Goal: Transaction & Acquisition: Purchase product/service

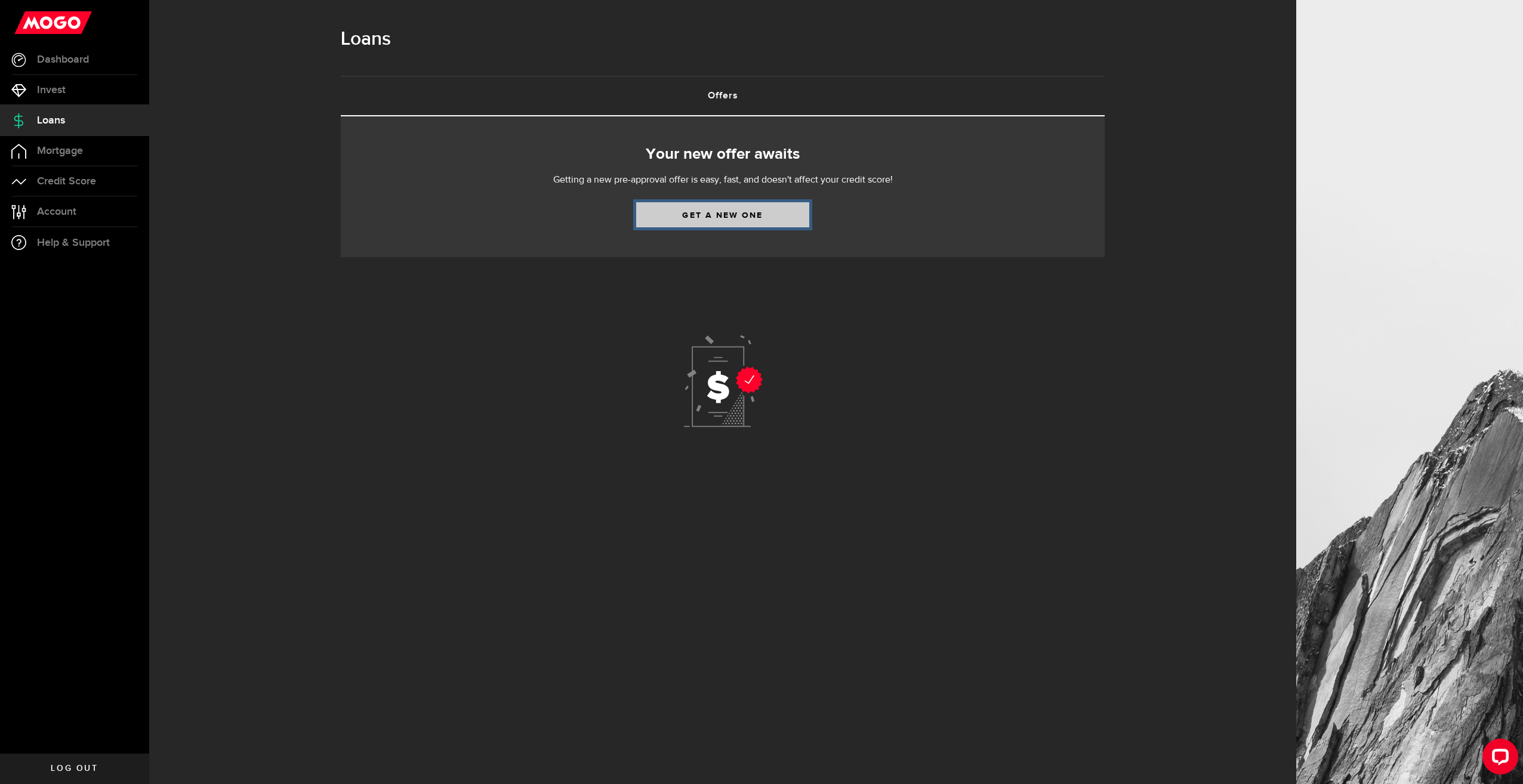
click at [779, 214] on link "Get a new one" at bounding box center [723, 214] width 173 height 25
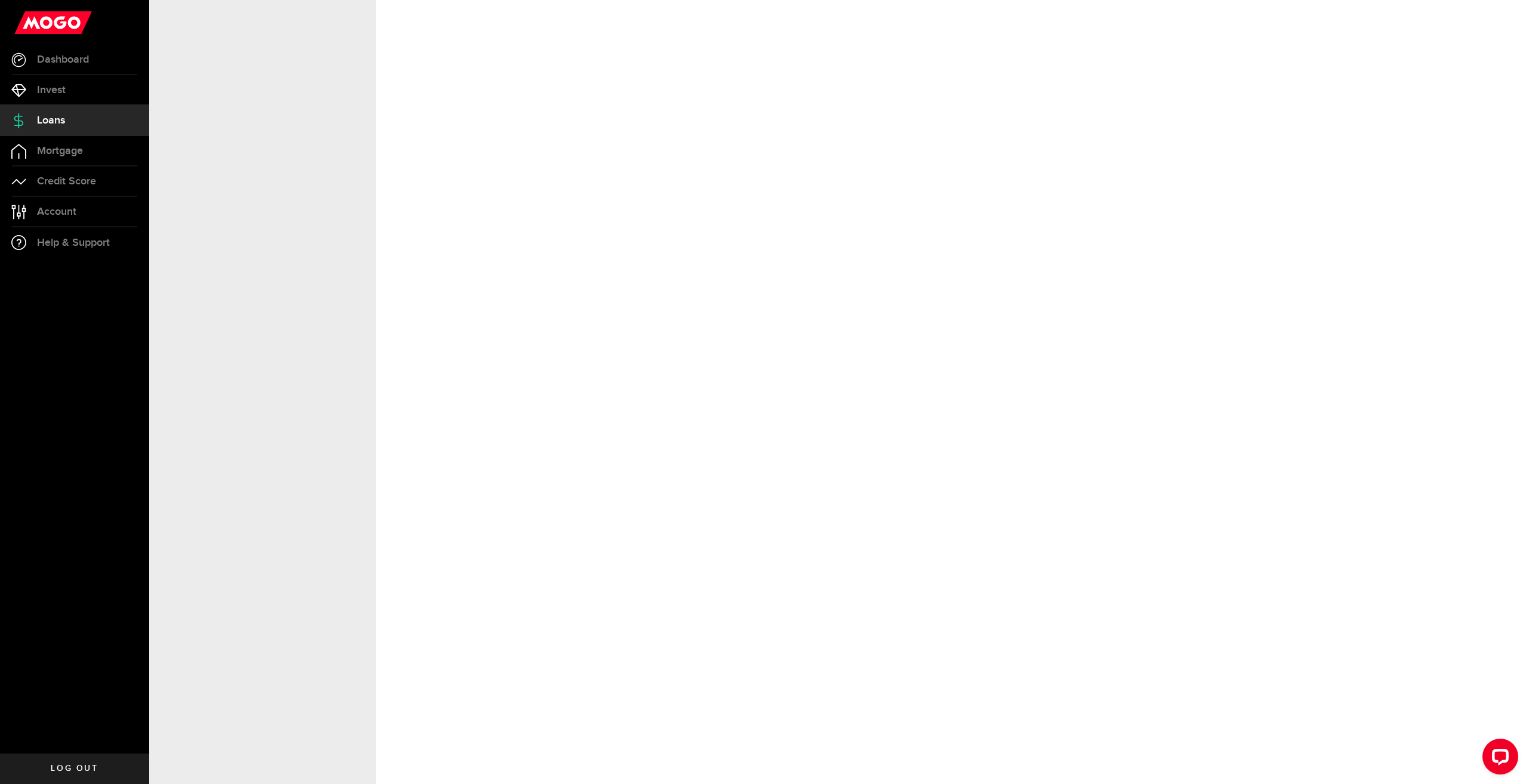
select select "Employed"
select select "8"
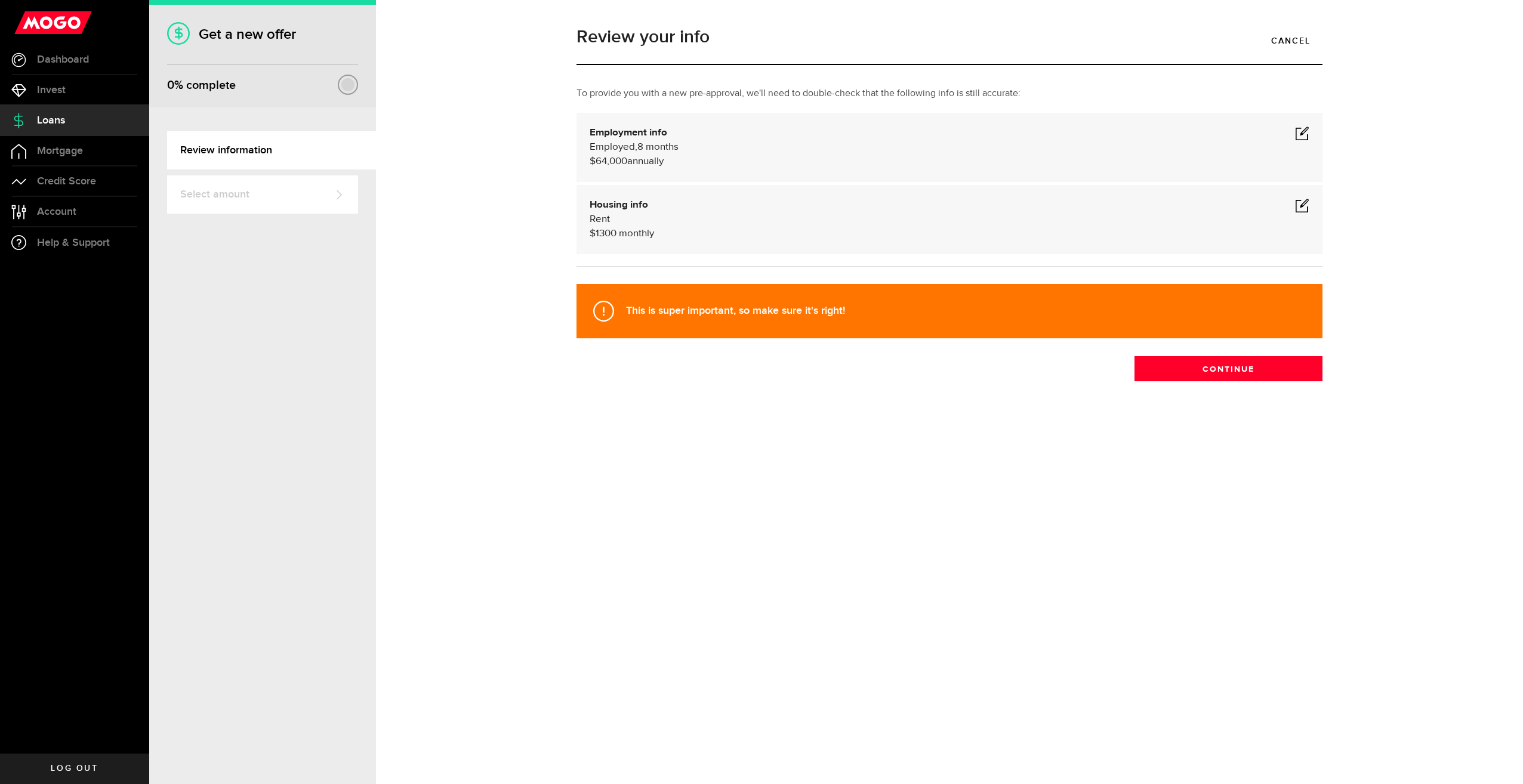
click at [1307, 135] on span at bounding box center [1302, 133] width 14 height 14
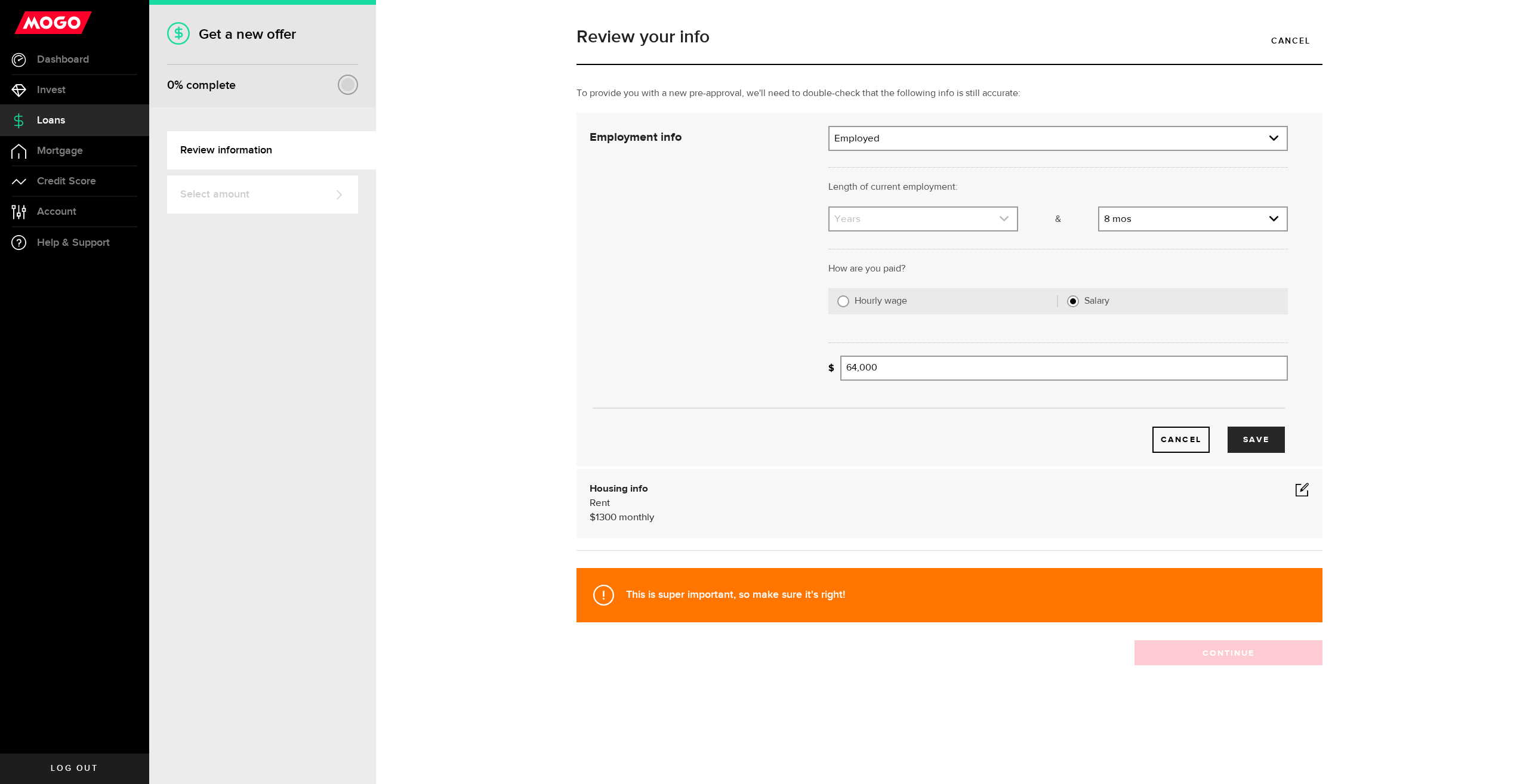
click at [927, 218] on link "expand select" at bounding box center [923, 219] width 187 height 23
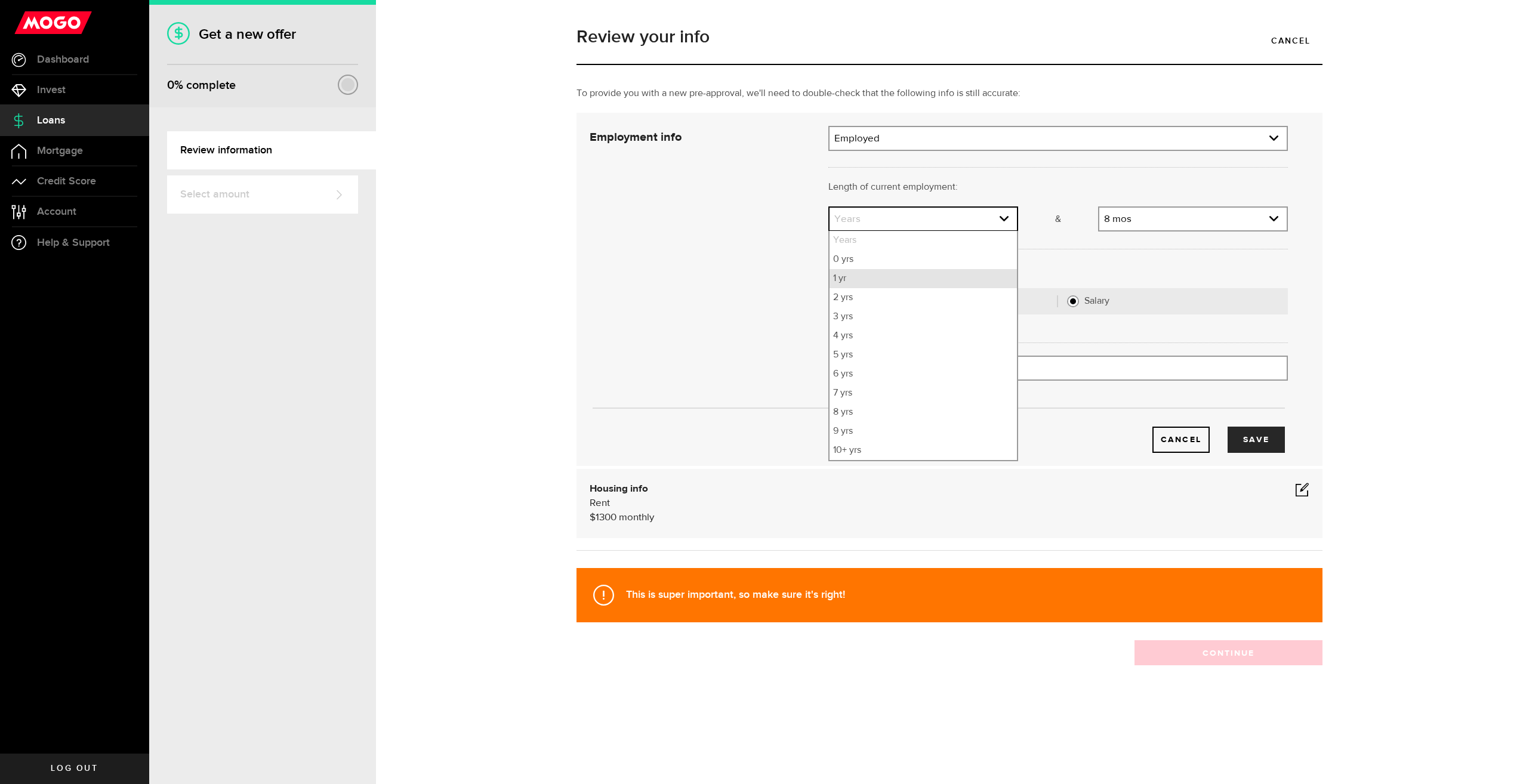
click at [912, 277] on li "1 yr" at bounding box center [923, 278] width 187 height 19
select select "1"
click at [1190, 217] on link "expand select" at bounding box center [1193, 219] width 187 height 23
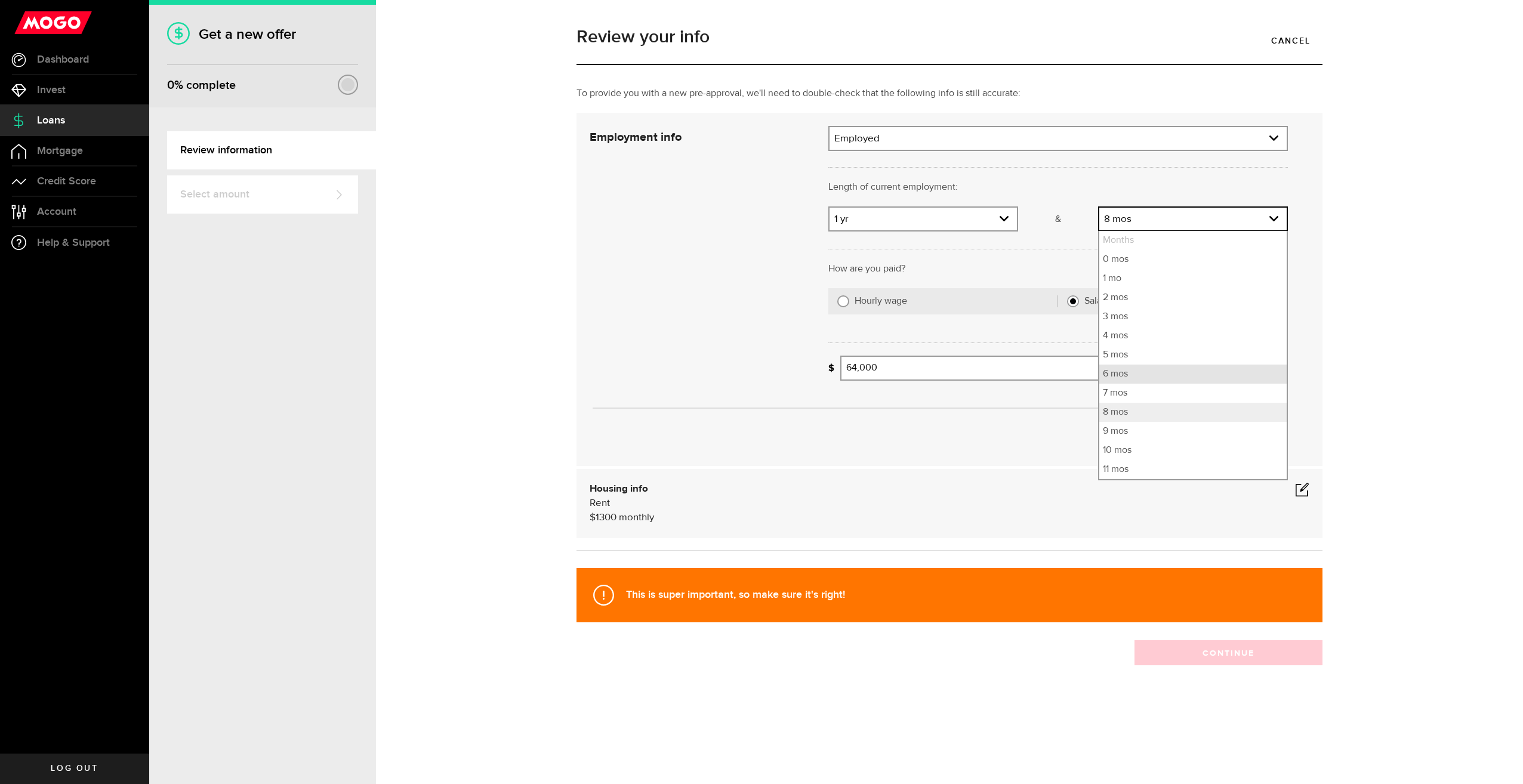
click at [1150, 375] on li "6 mos" at bounding box center [1193, 374] width 187 height 19
select select "6"
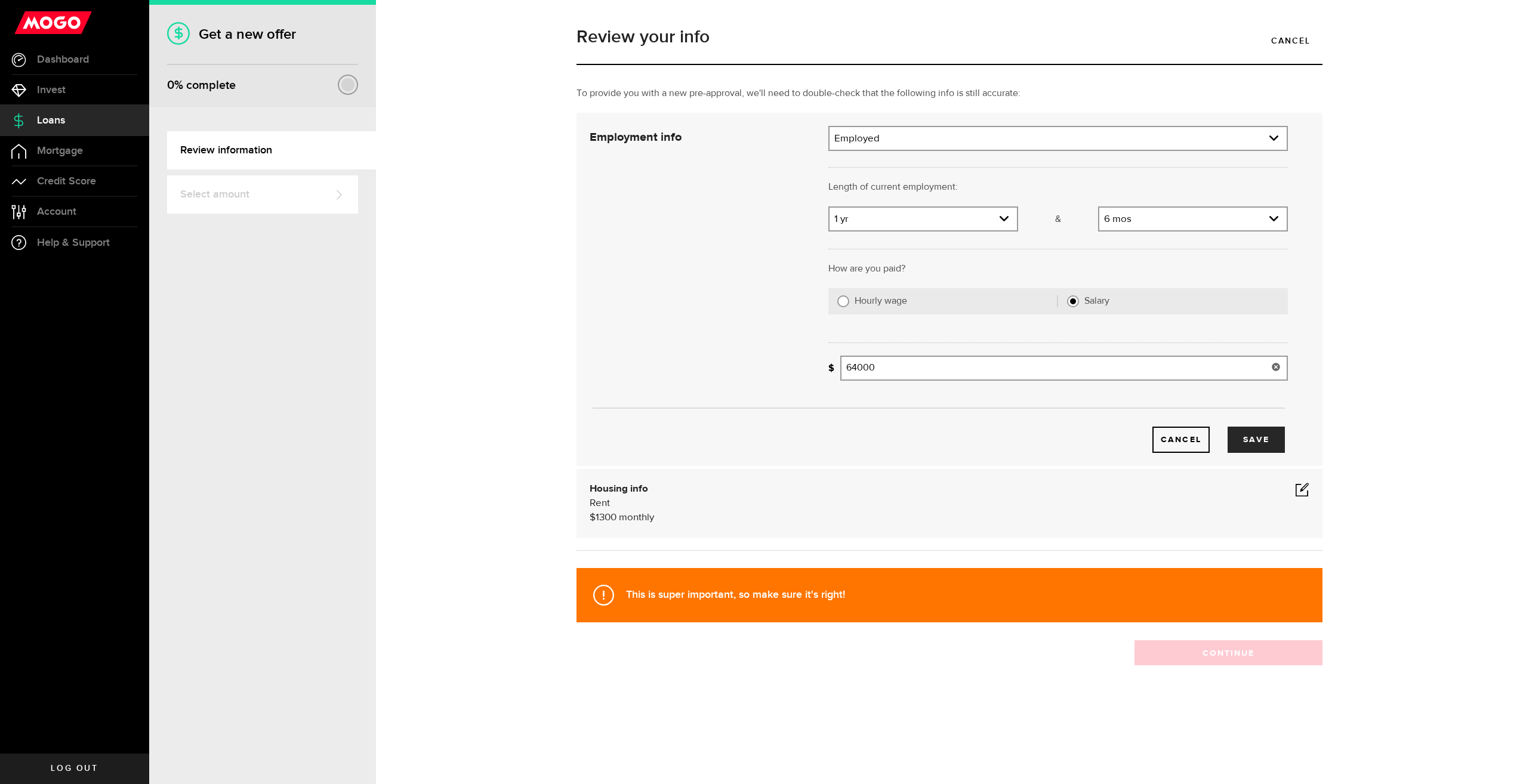
drag, startPoint x: 895, startPoint y: 365, endPoint x: 620, endPoint y: 361, distance: 275.0
click at [620, 362] on div "Employment info Employment type What's your employment situation like? Employed…" at bounding box center [938, 289] width 716 height 327
type input "70,000"
click at [621, 361] on div "Cancel Save" at bounding box center [938, 289] width 734 height 327
click at [1300, 493] on span at bounding box center [1302, 489] width 14 height 14
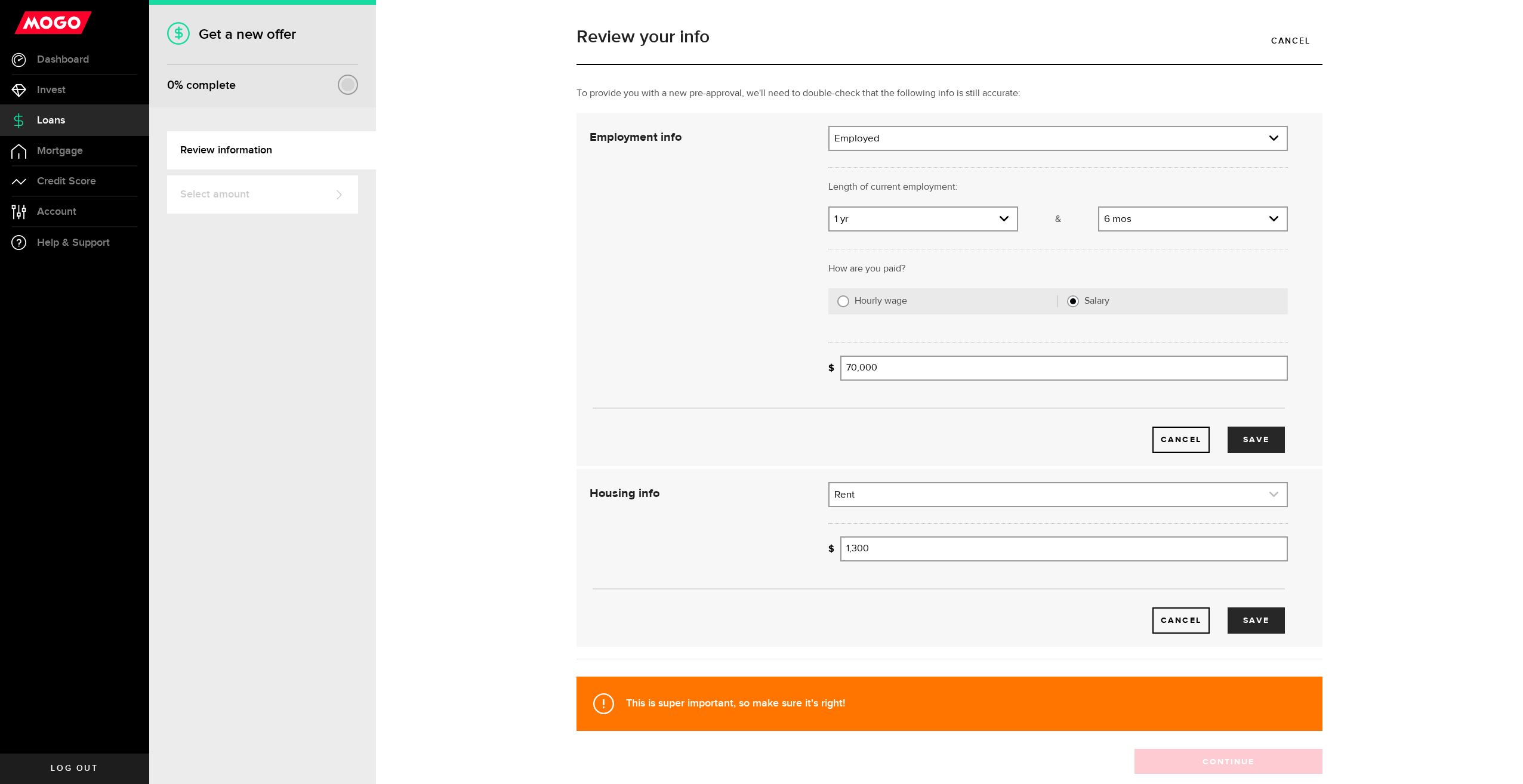
click at [928, 502] on link "expand select" at bounding box center [1058, 495] width 457 height 23
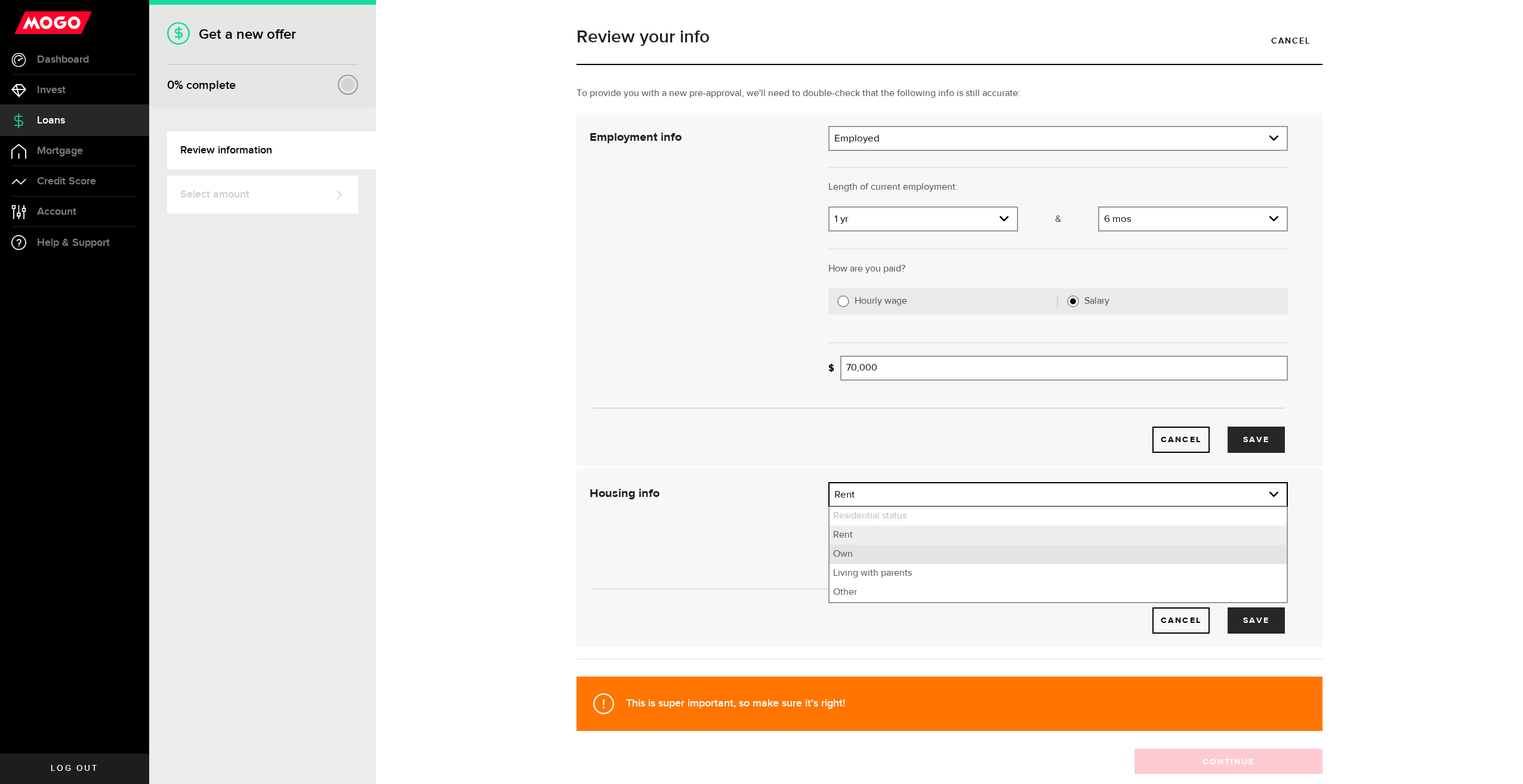
click at [889, 560] on li "Own" at bounding box center [1058, 554] width 457 height 19
select select "Own"
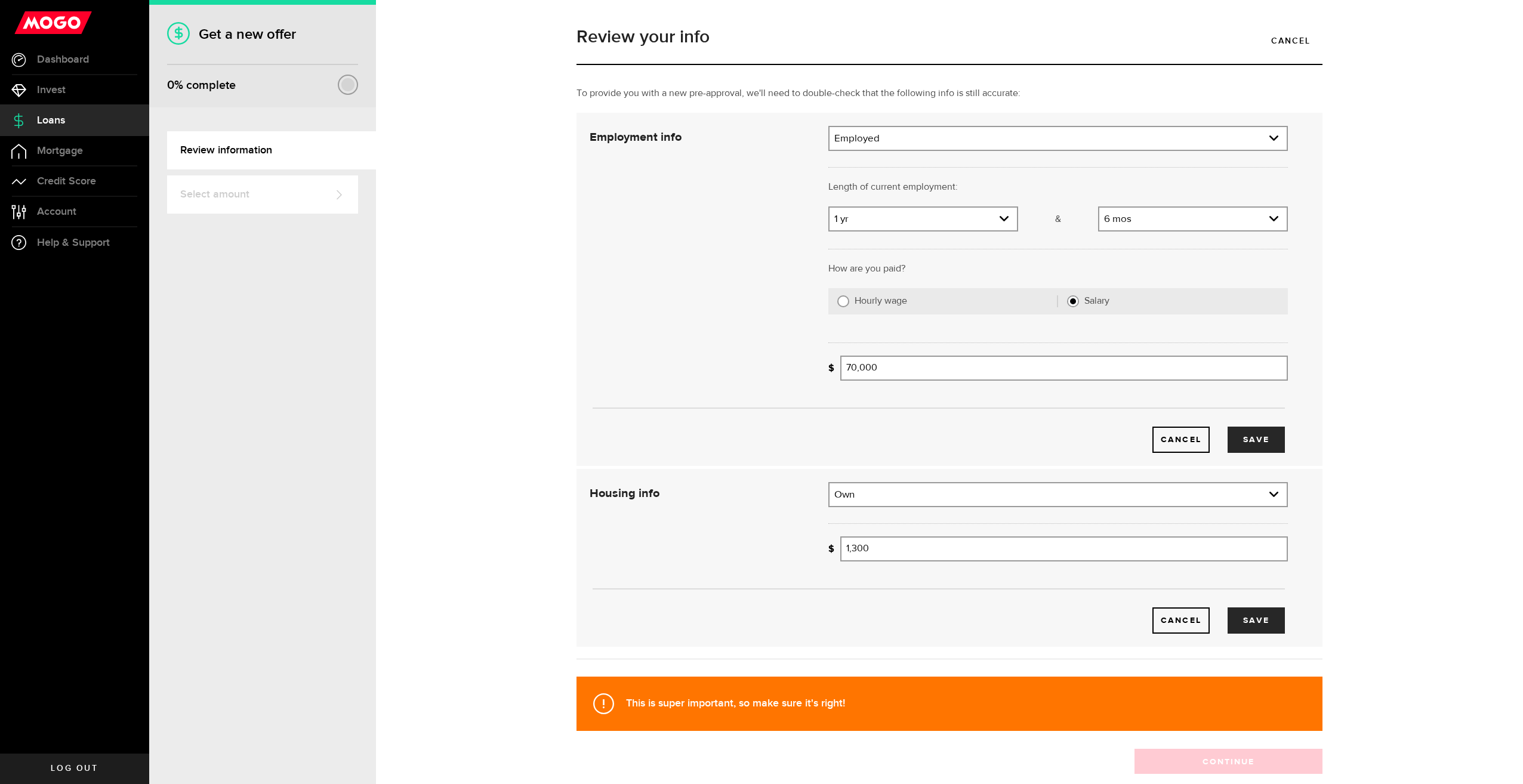
click at [682, 543] on div "Cancel Save" at bounding box center [938, 557] width 734 height 152
drag, startPoint x: 926, startPoint y: 548, endPoint x: 267, endPoint y: 466, distance: 664.1
click at [272, 465] on div "Get a new offer 0 % complete Review information Select amount Woah there, one s…" at bounding box center [836, 392] width 1374 height 784
type input "950"
click at [1251, 621] on button "Save" at bounding box center [1256, 620] width 57 height 26
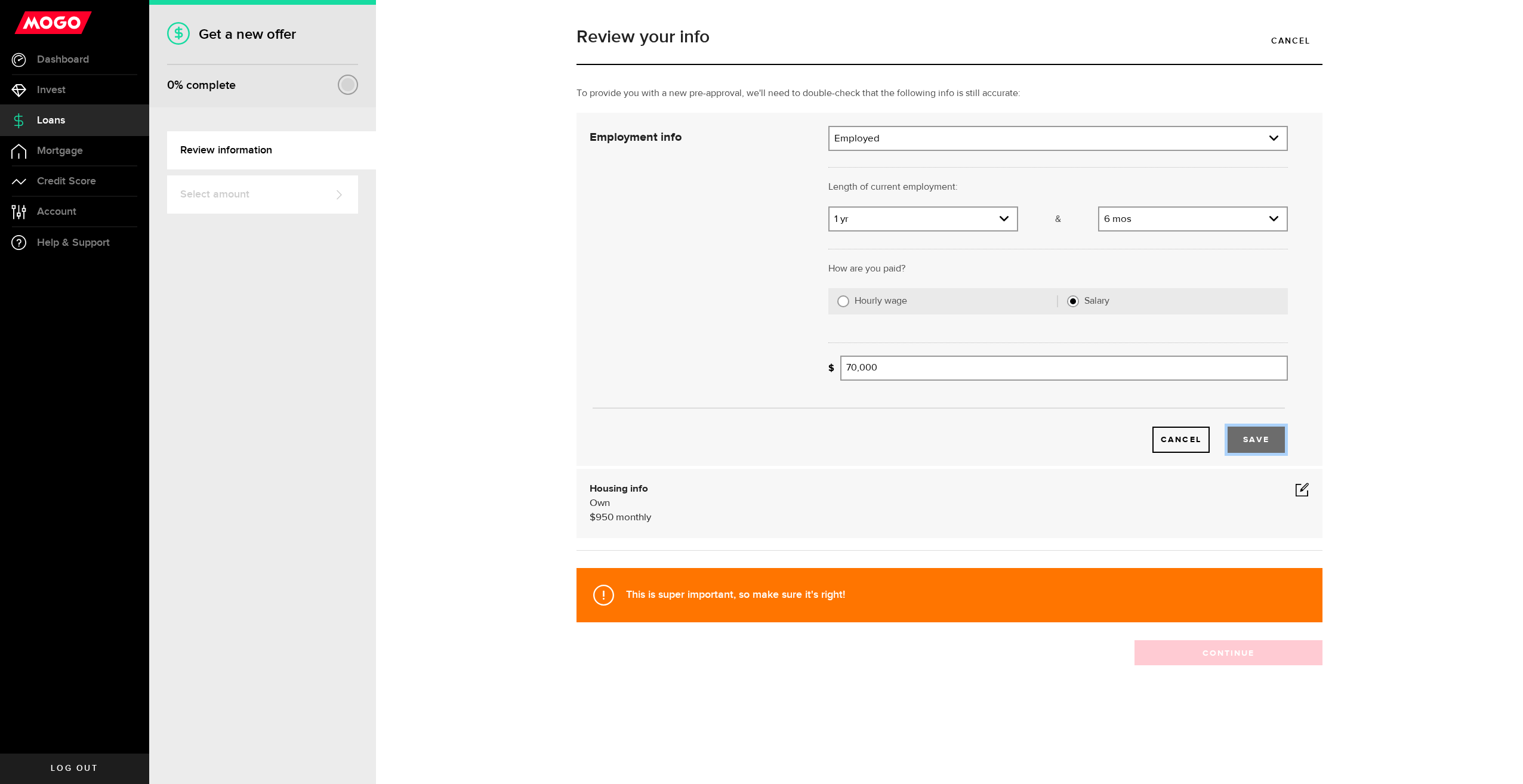
click at [1253, 431] on button "Save" at bounding box center [1256, 440] width 57 height 26
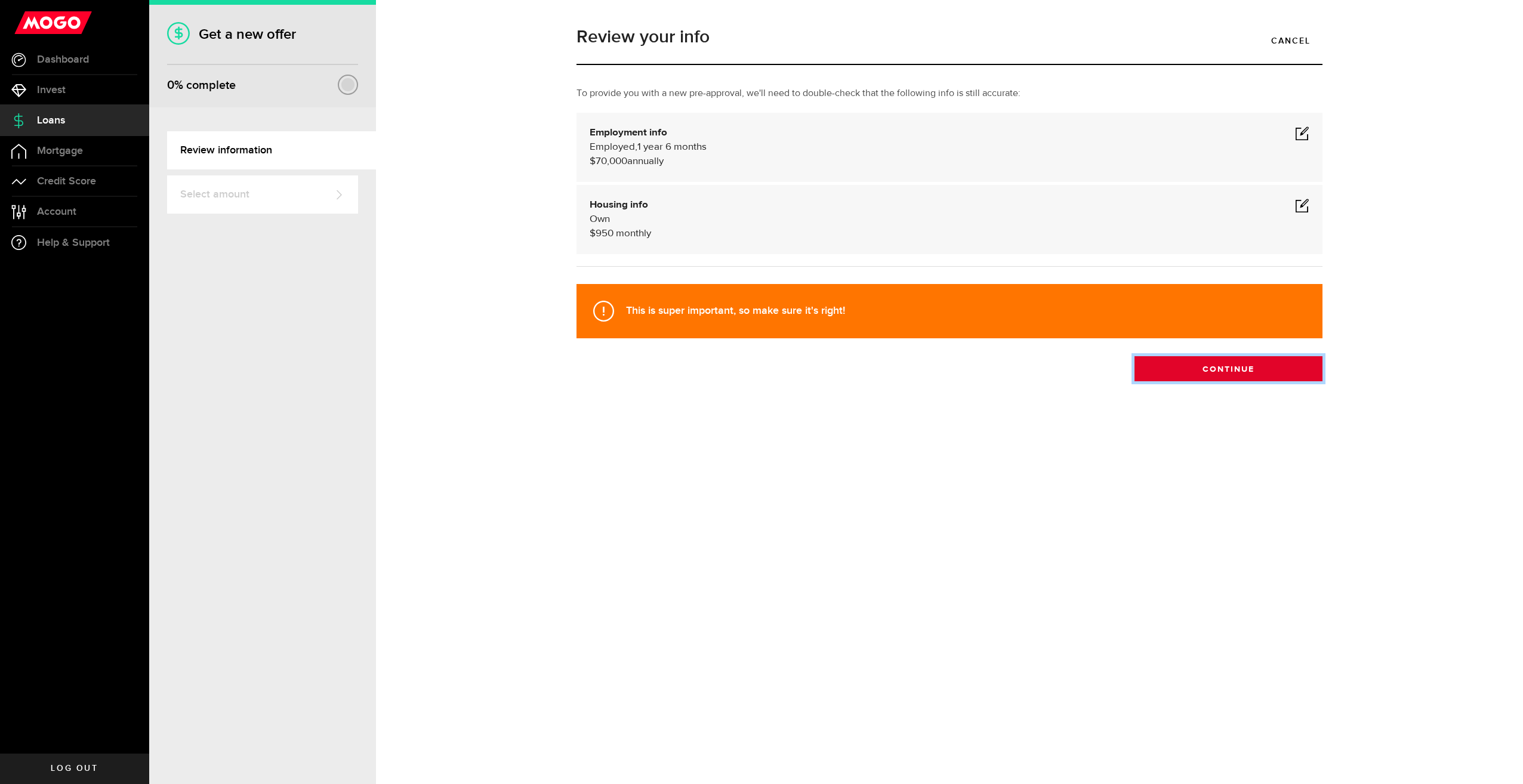
click at [1252, 375] on button "Continue" at bounding box center [1228, 368] width 188 height 25
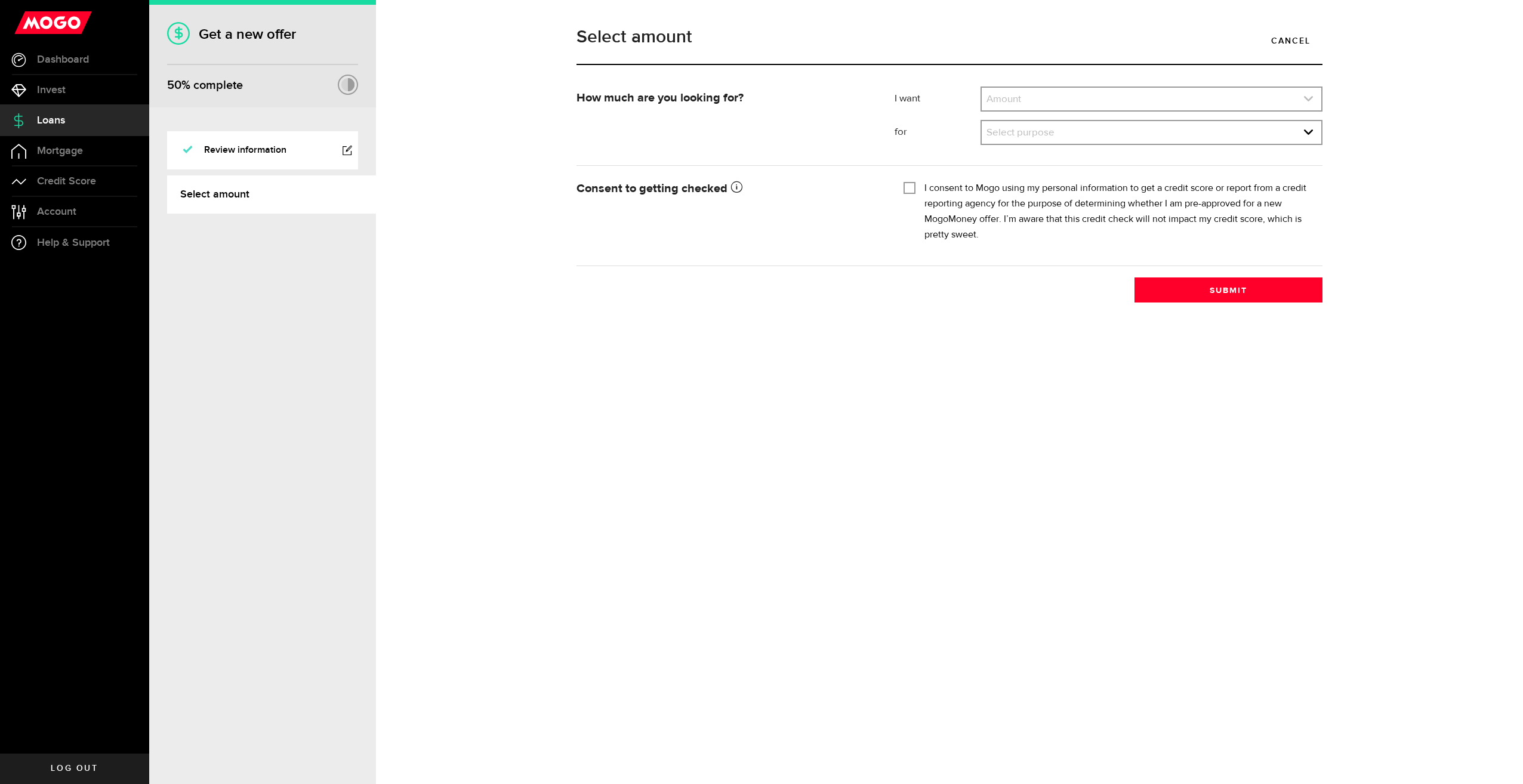
click at [1022, 100] on link "expand select" at bounding box center [1152, 99] width 340 height 23
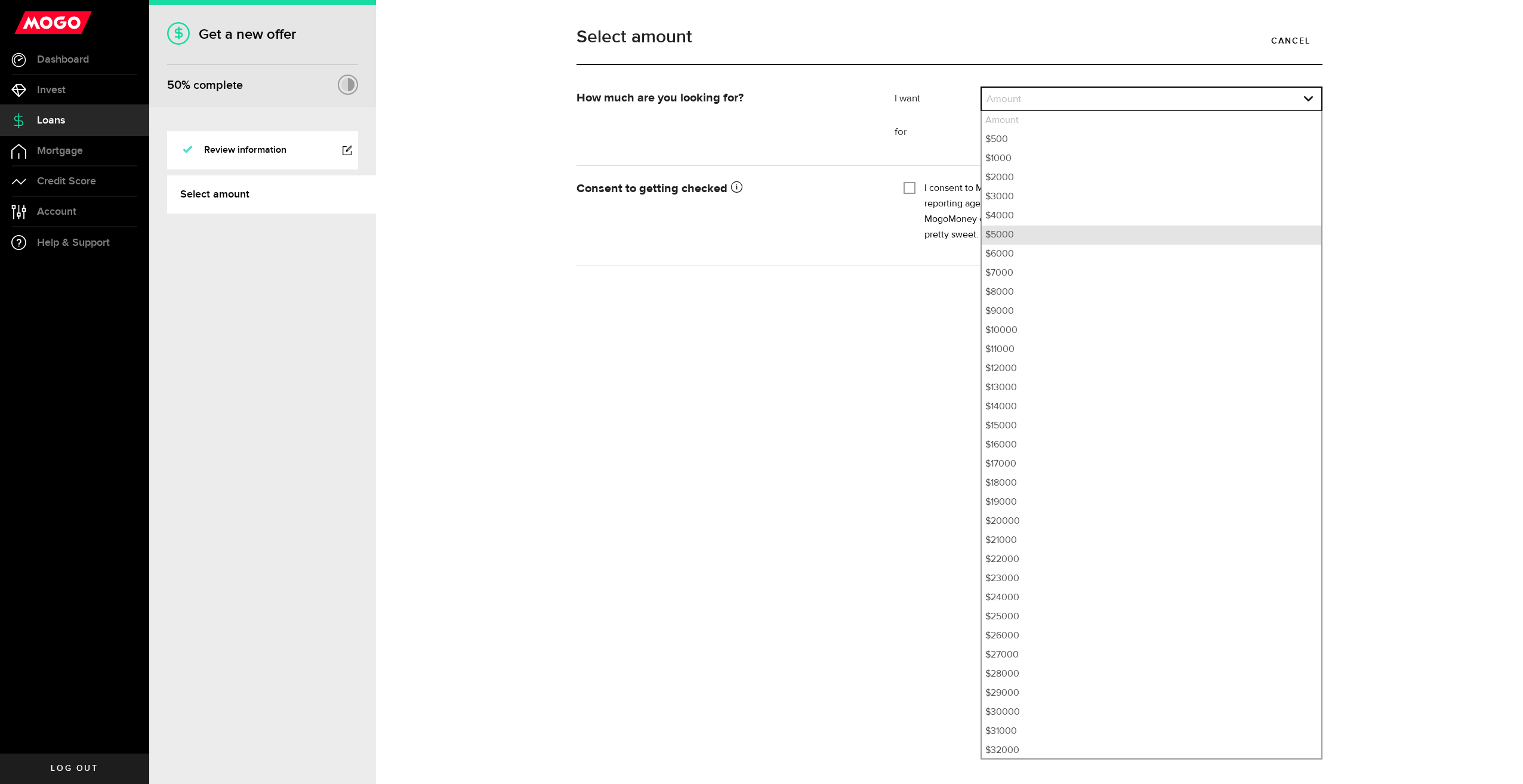
click at [1028, 230] on li "$5000" at bounding box center [1152, 235] width 340 height 19
select select "5000"
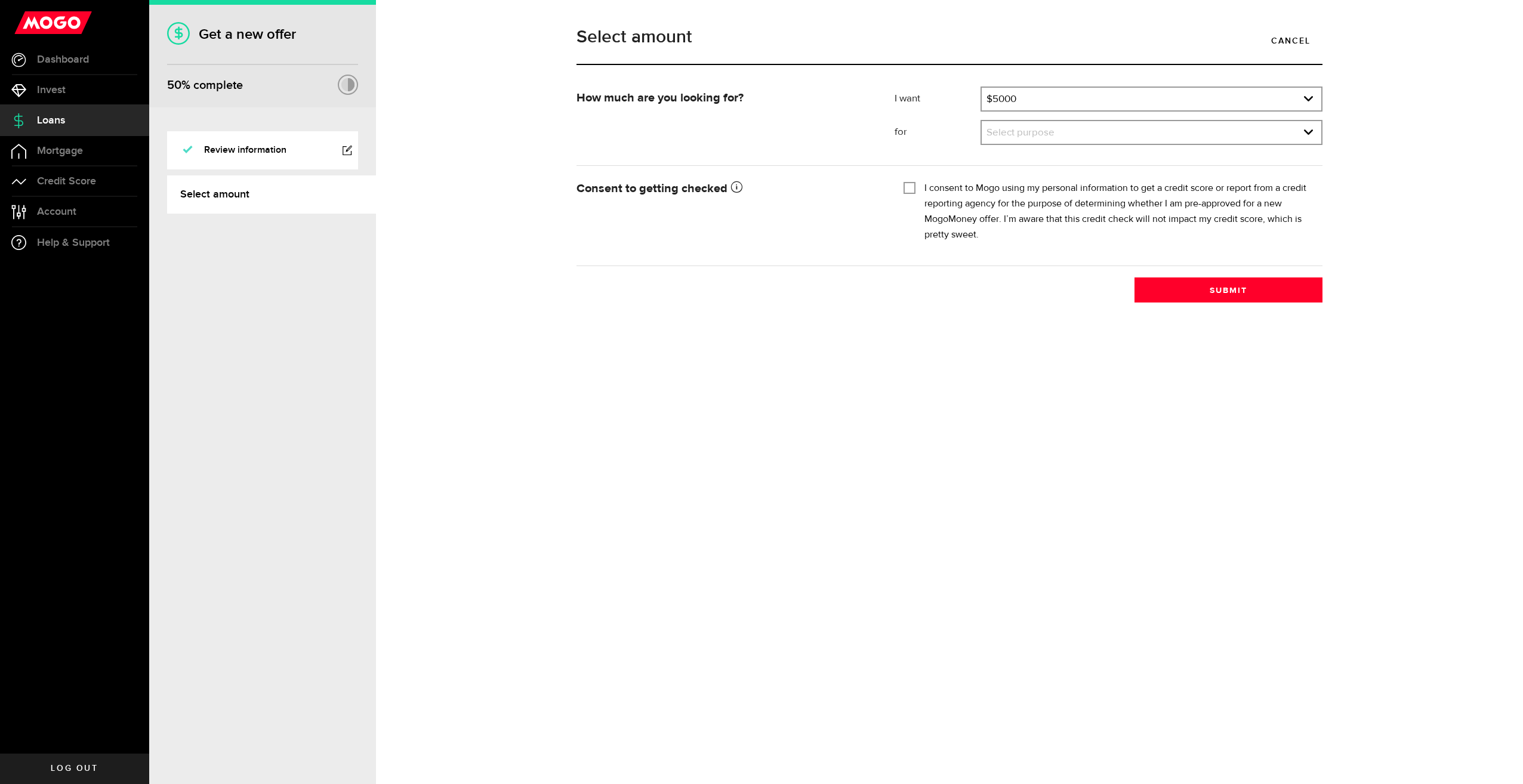
click at [773, 263] on form "How much are you looking for? I want Amount How much credit would you like? $50…" at bounding box center [949, 176] width 746 height 179
click at [1029, 128] on link "expand select" at bounding box center [1152, 133] width 340 height 23
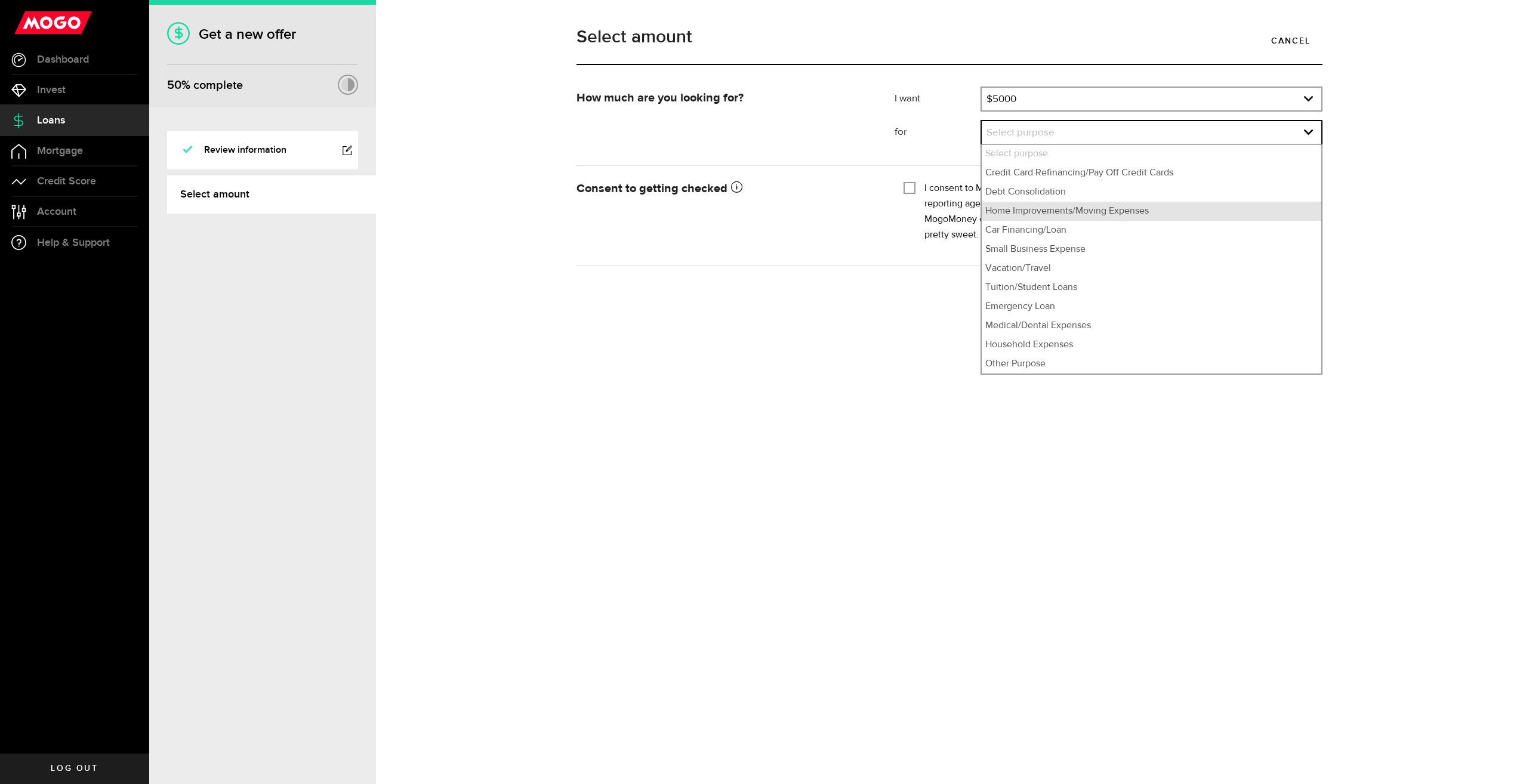
click at [1141, 218] on li "Home Improvements/Moving Expenses" at bounding box center [1152, 211] width 340 height 19
select select "Home Improvements/Moving Expenses"
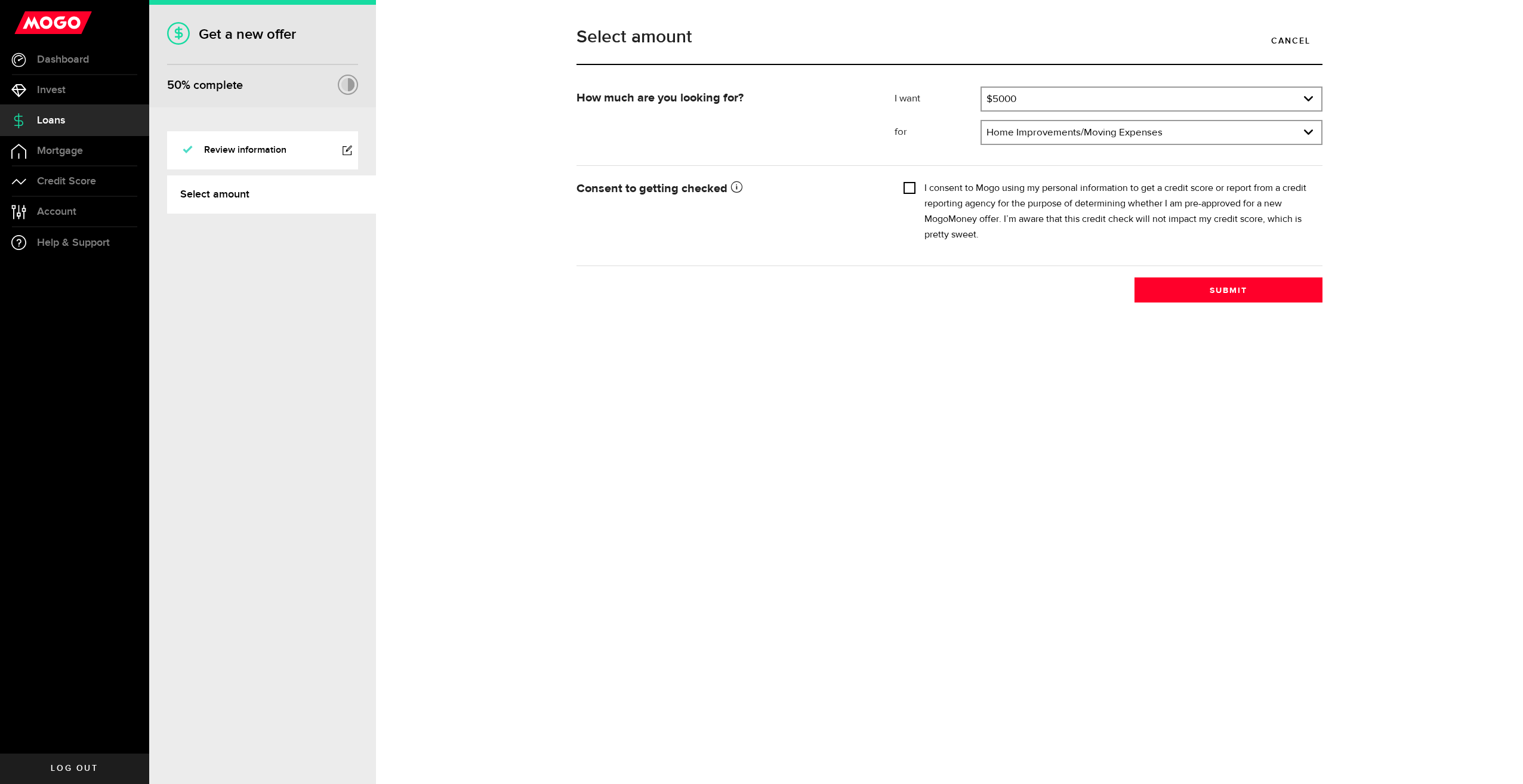
click at [904, 189] on input "I consent to Mogo using my personal information to get a credit score or report…" at bounding box center [909, 187] width 12 height 12
checkbox input "true"
click at [1171, 290] on button "Submit" at bounding box center [1228, 290] width 188 height 25
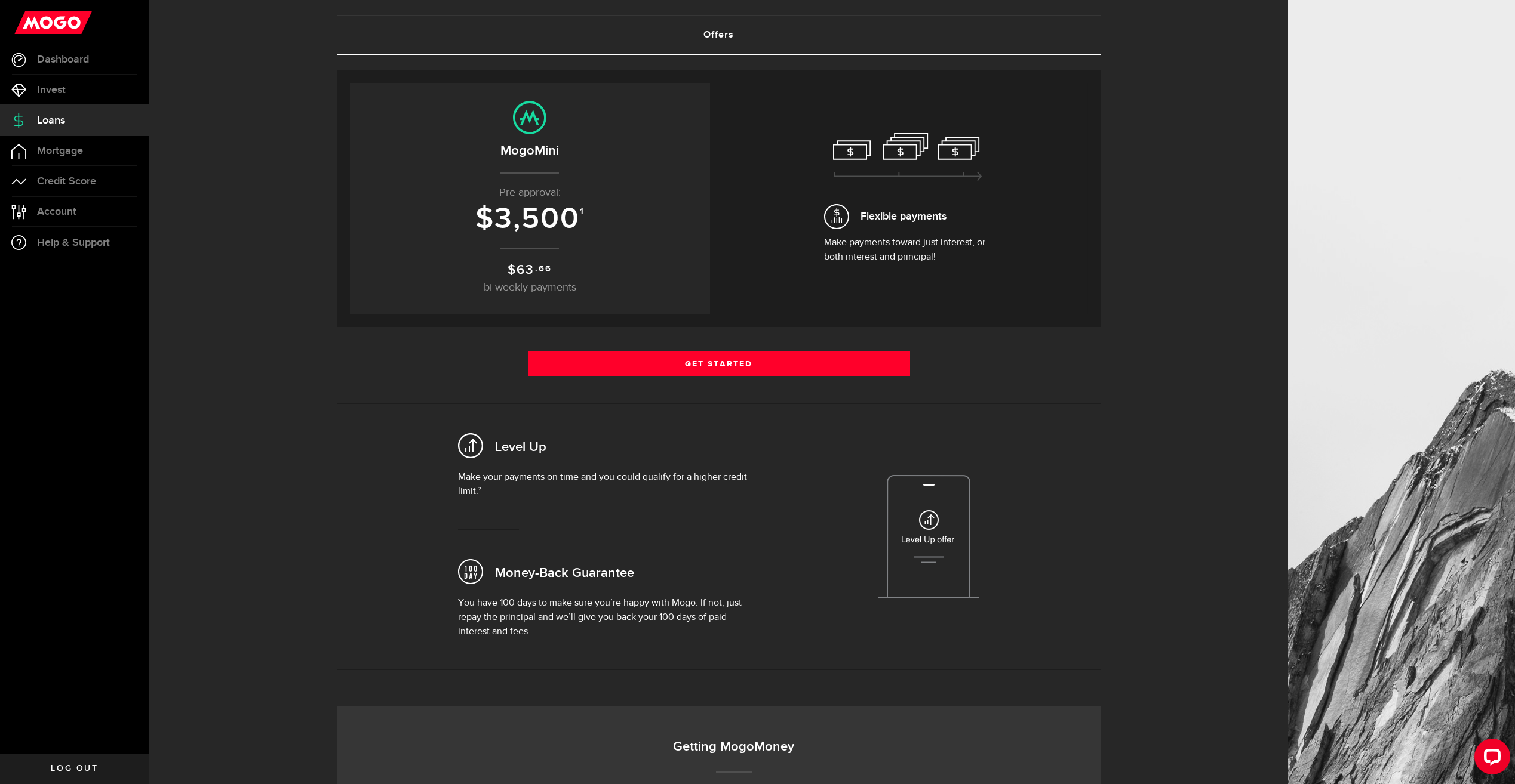
scroll to position [60, 0]
click at [706, 369] on link "Get Started" at bounding box center [718, 364] width 382 height 25
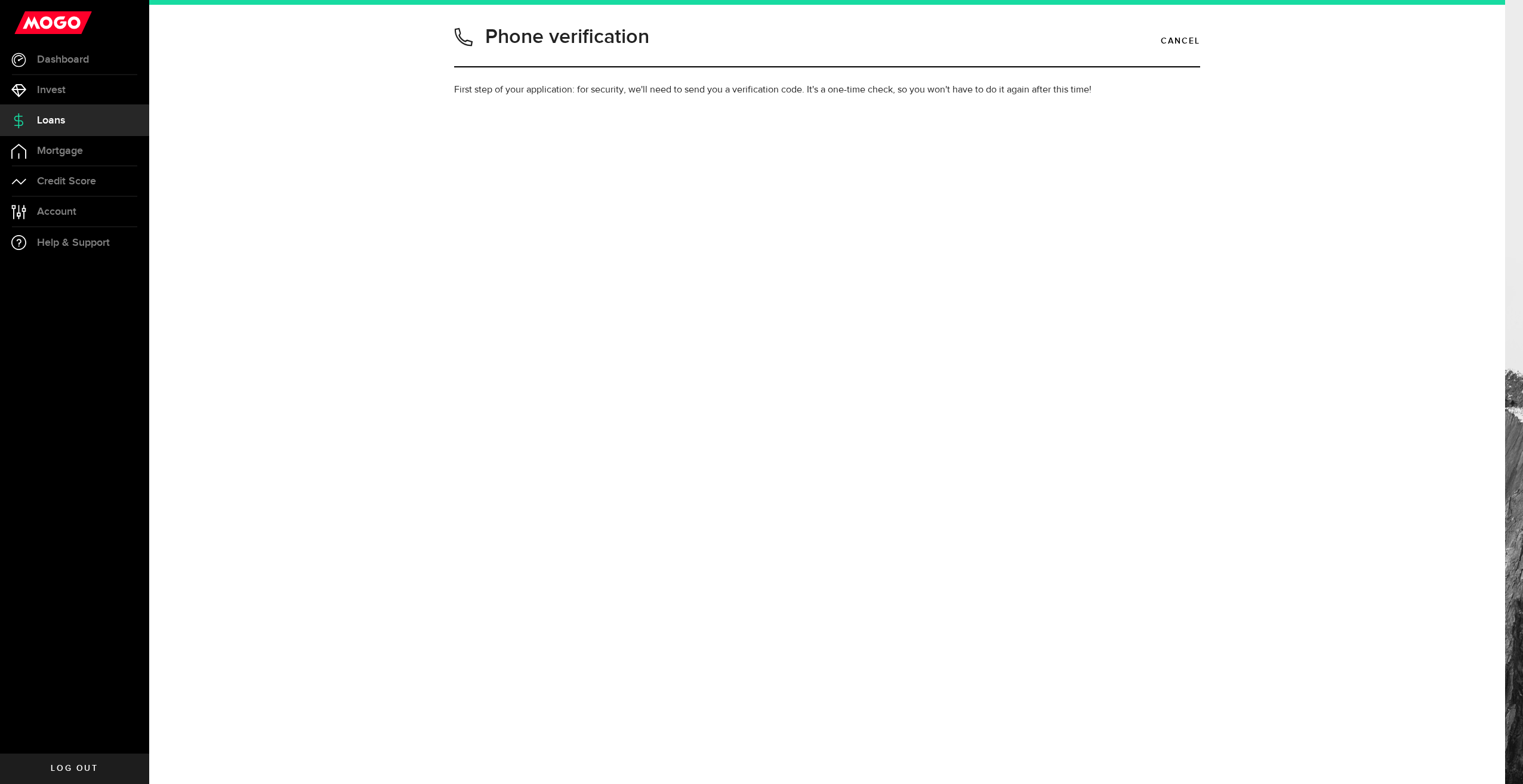
type input "7807085314"
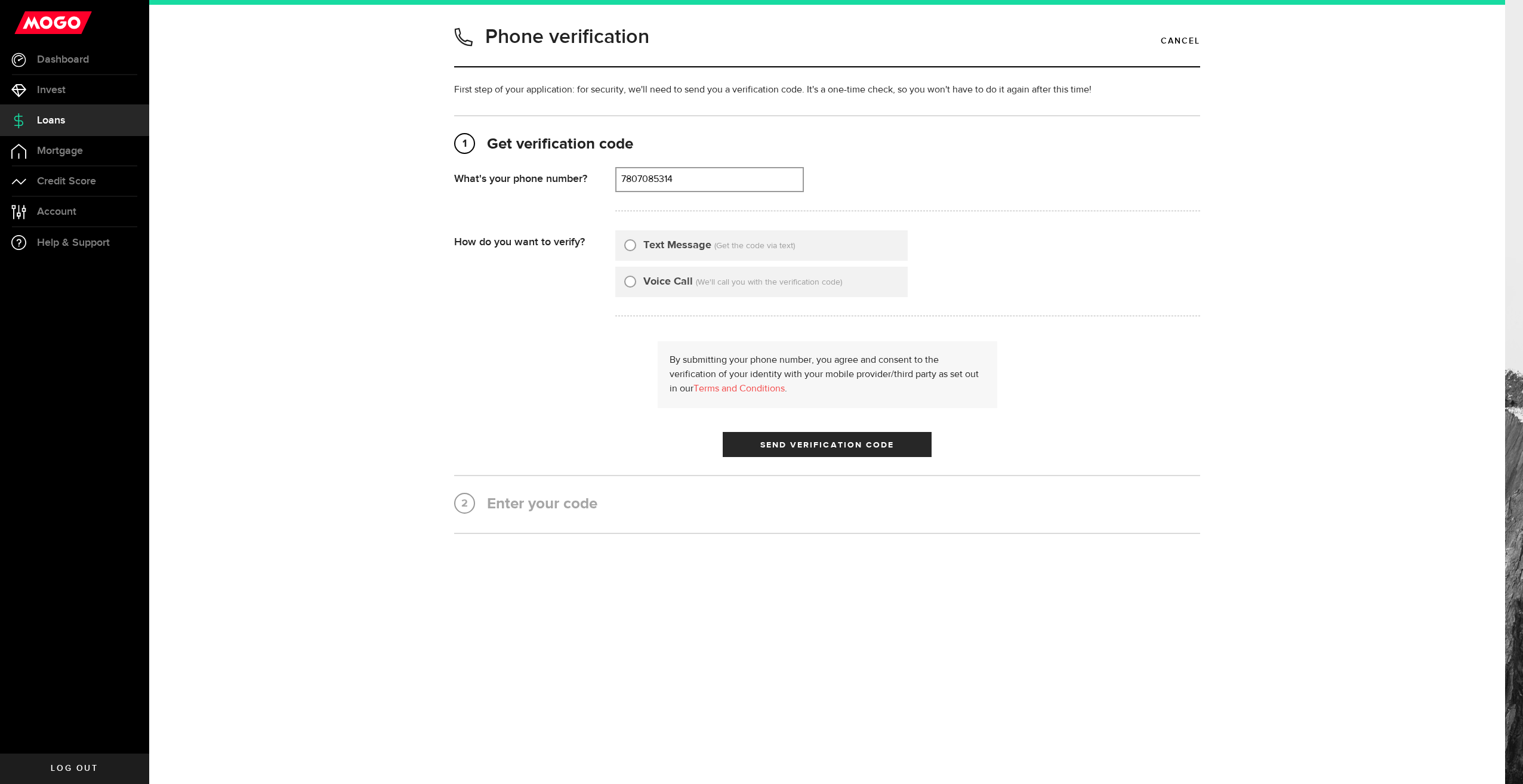
click at [621, 243] on div "Text Message (Get the code via text)" at bounding box center [762, 245] width 293 height 30
click at [628, 246] on input "Text Message" at bounding box center [630, 243] width 12 height 12
radio input "true"
click at [777, 441] on span "Send Verification Code" at bounding box center [827, 445] width 134 height 8
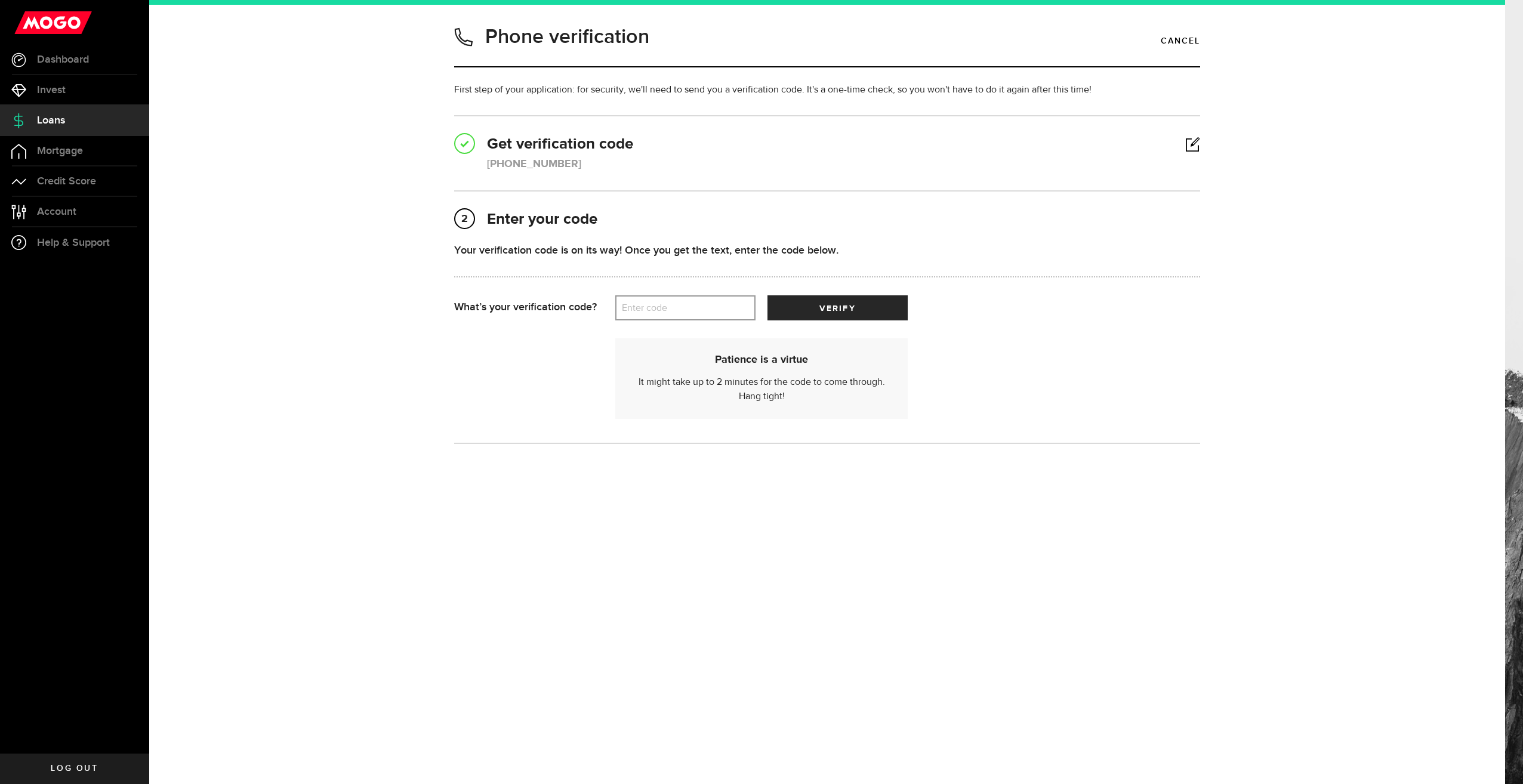
click at [652, 305] on label "Enter code" at bounding box center [686, 308] width 140 height 24
click at [652, 305] on input "Enter code" at bounding box center [686, 307] width 140 height 25
type input "82390"
click at [797, 309] on button "verify" at bounding box center [837, 307] width 140 height 25
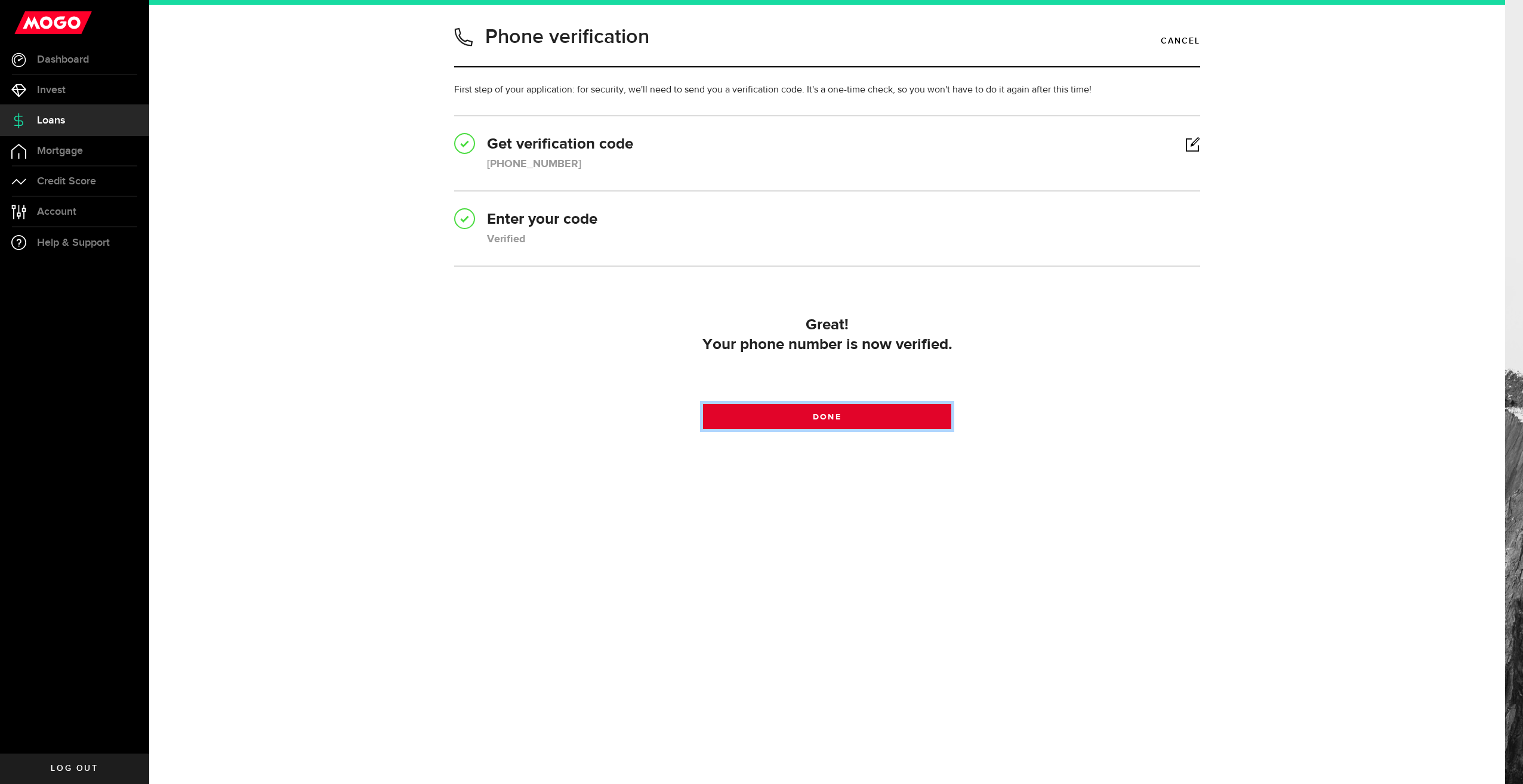
click at [818, 413] on span "Done" at bounding box center [827, 417] width 28 height 8
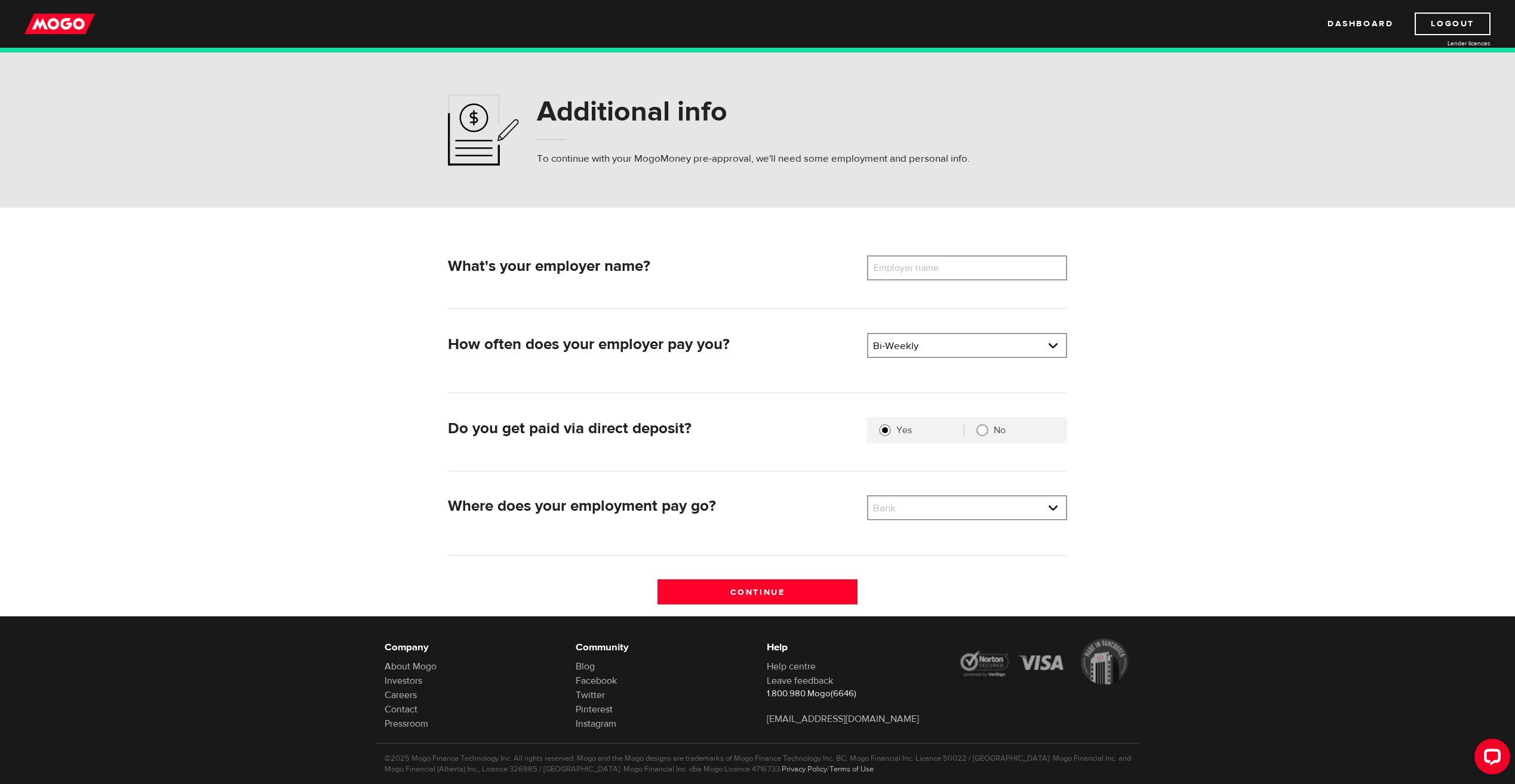
click at [918, 269] on label "Employer name" at bounding box center [915, 268] width 96 height 25
click at [918, 269] on input "Employer name" at bounding box center [967, 268] width 200 height 25
type input "Demas Schaefer LLP"
click at [936, 354] on link at bounding box center [967, 346] width 198 height 23
click at [1176, 348] on form "What's your employer name? Employer name Please enter your employer's name Dema…" at bounding box center [758, 411] width 1515 height 408
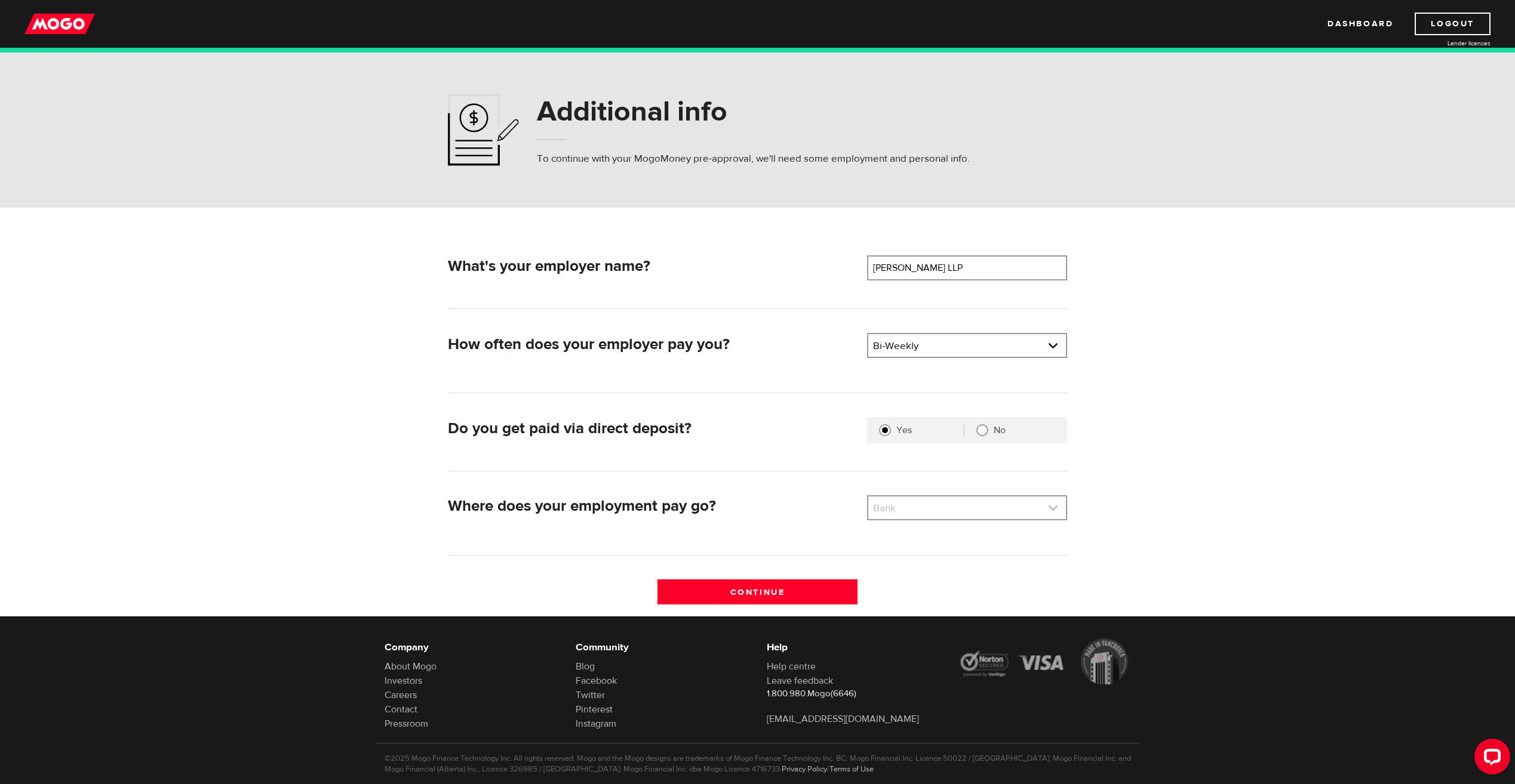
click at [956, 514] on link at bounding box center [967, 508] width 198 height 23
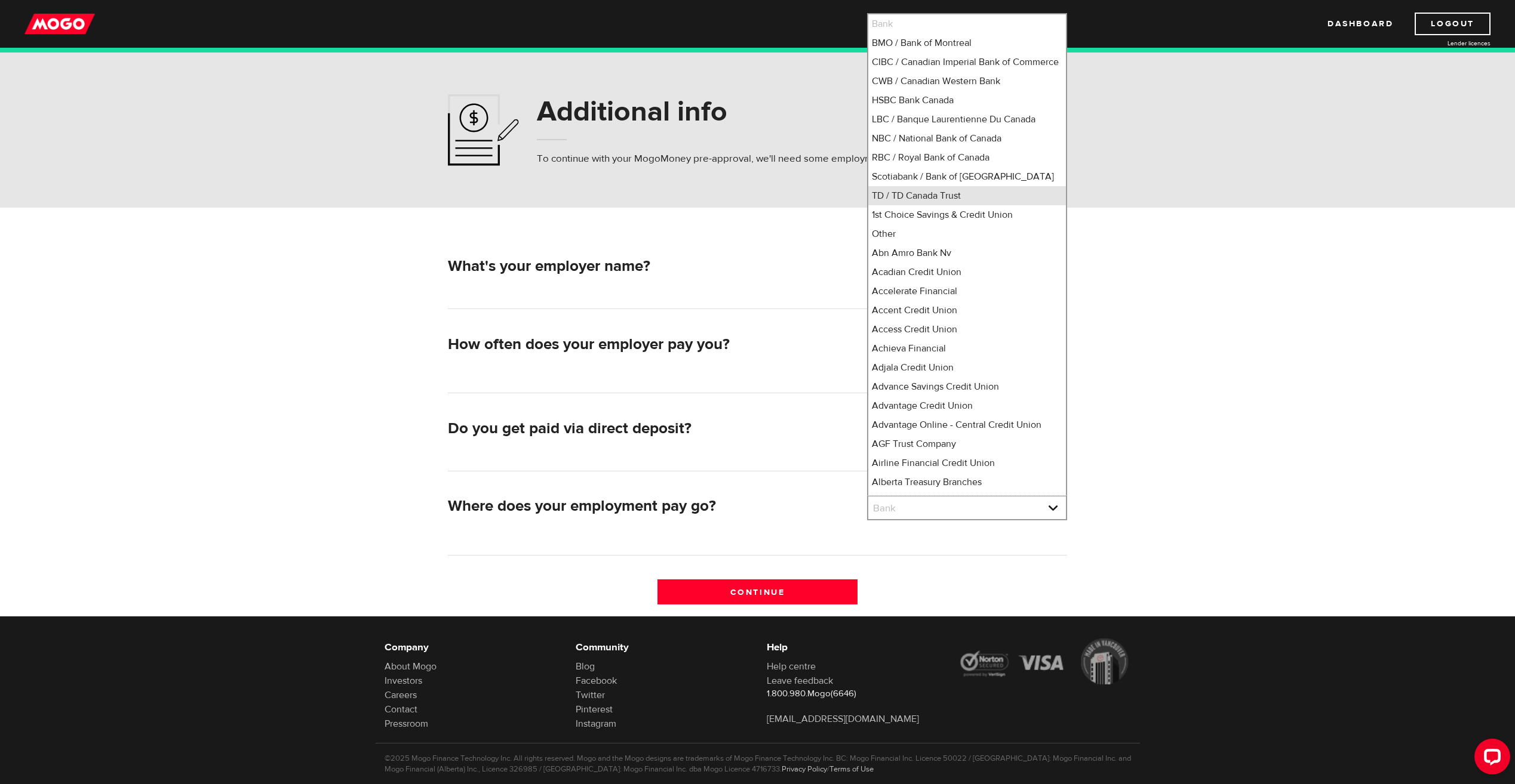
click at [882, 206] on li "TD / TD Canada Trust" at bounding box center [967, 195] width 198 height 19
select select "9"
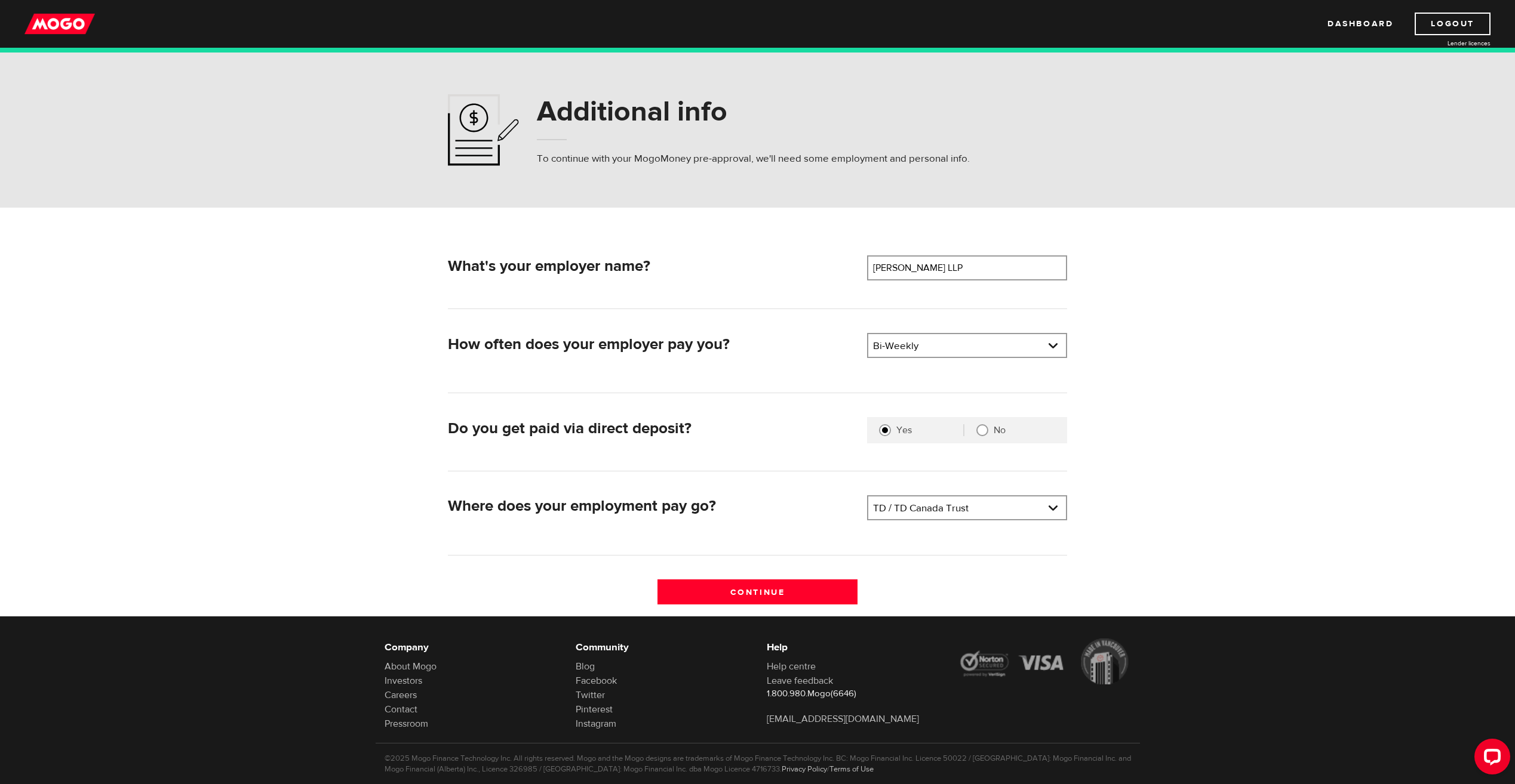
click at [1240, 328] on form "What's your employer name? Employer name Please enter your employer's name Dema…" at bounding box center [758, 411] width 1515 height 408
click at [762, 591] on input "Continue" at bounding box center [758, 592] width 200 height 25
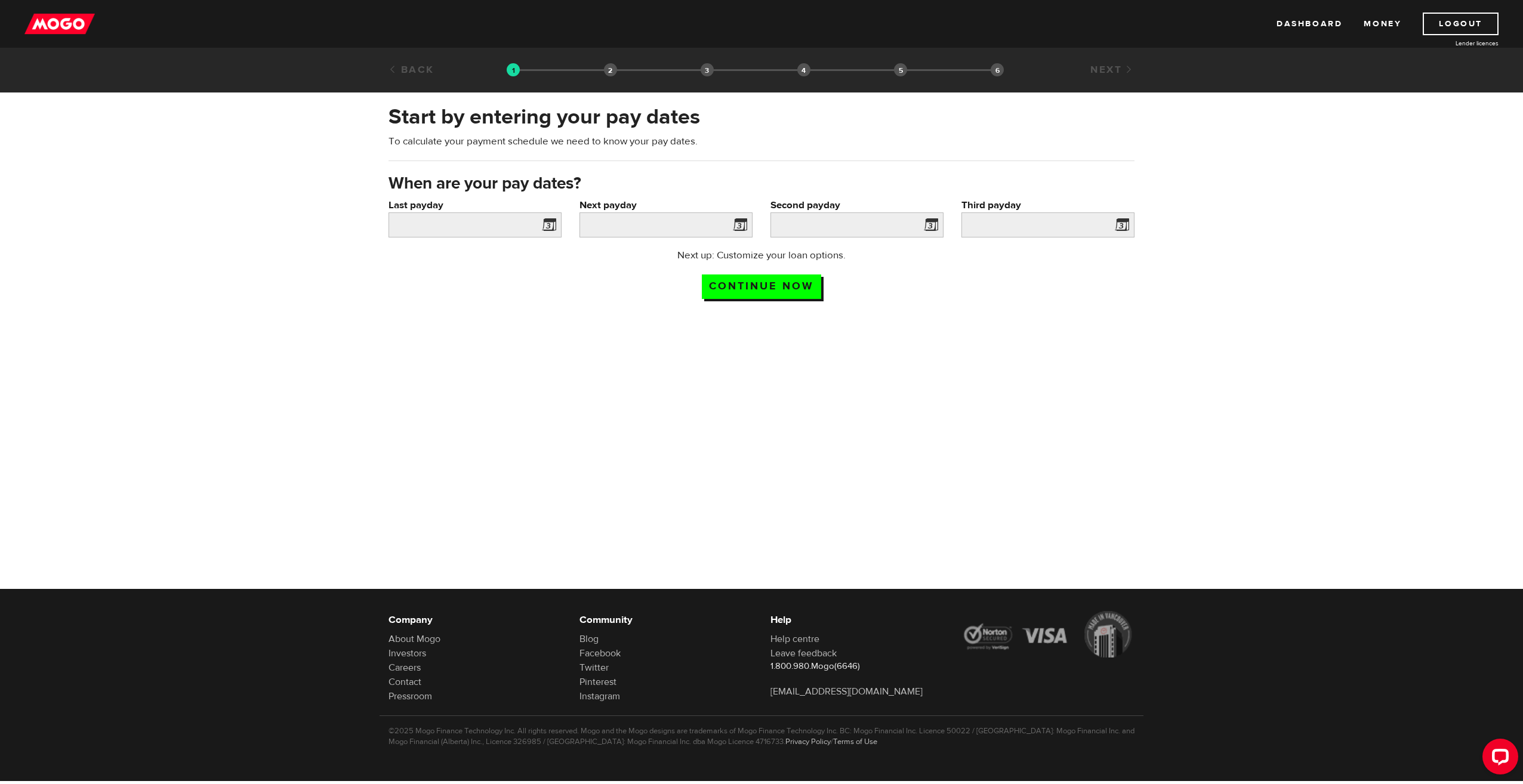
click at [554, 226] on span at bounding box center [547, 227] width 18 height 19
click at [545, 218] on span at bounding box center [547, 227] width 18 height 19
click at [550, 227] on span at bounding box center [547, 227] width 18 height 19
click at [487, 231] on input "Last payday" at bounding box center [475, 224] width 173 height 25
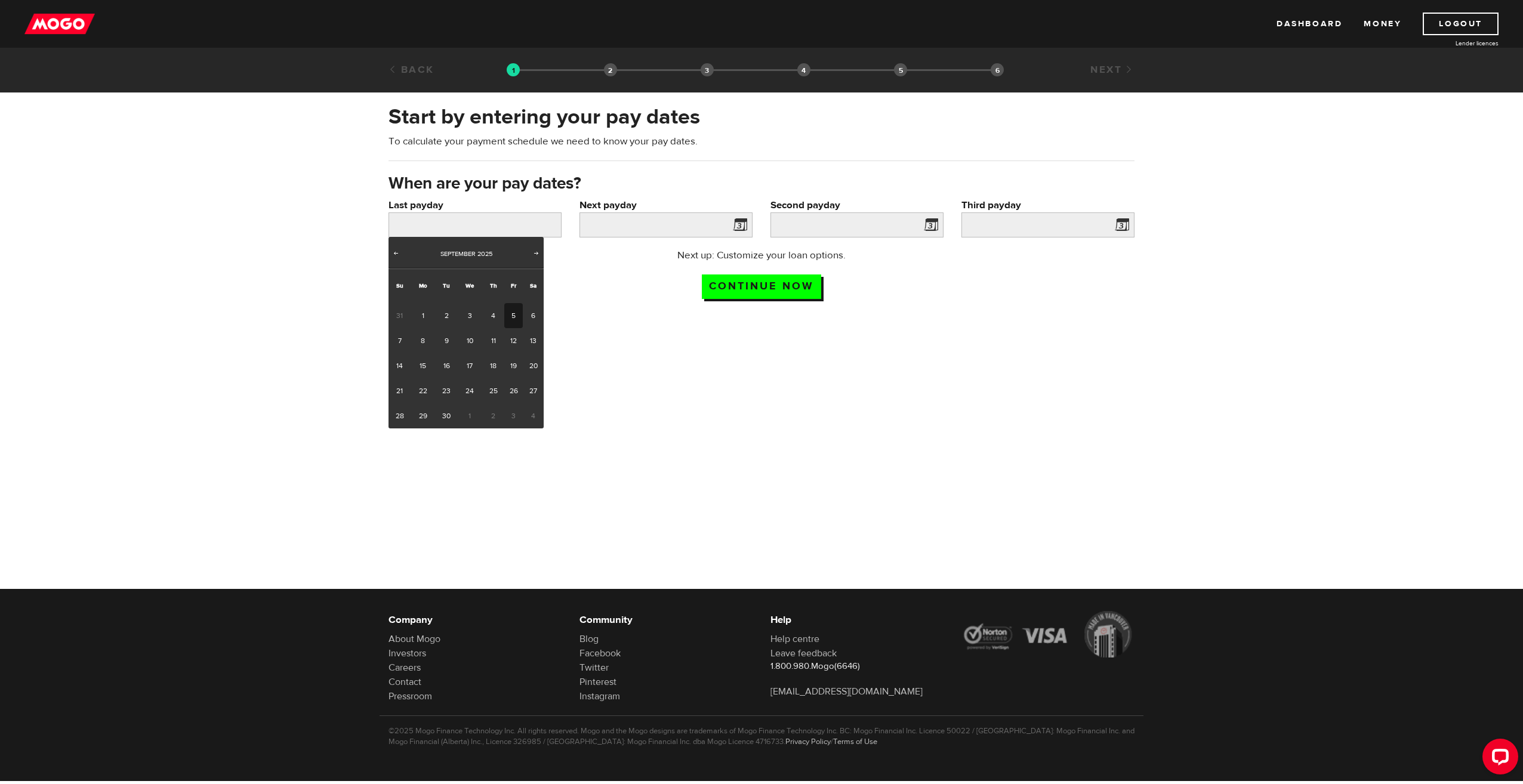
click at [510, 309] on link "5" at bounding box center [513, 315] width 18 height 25
type input "2025/09/05"
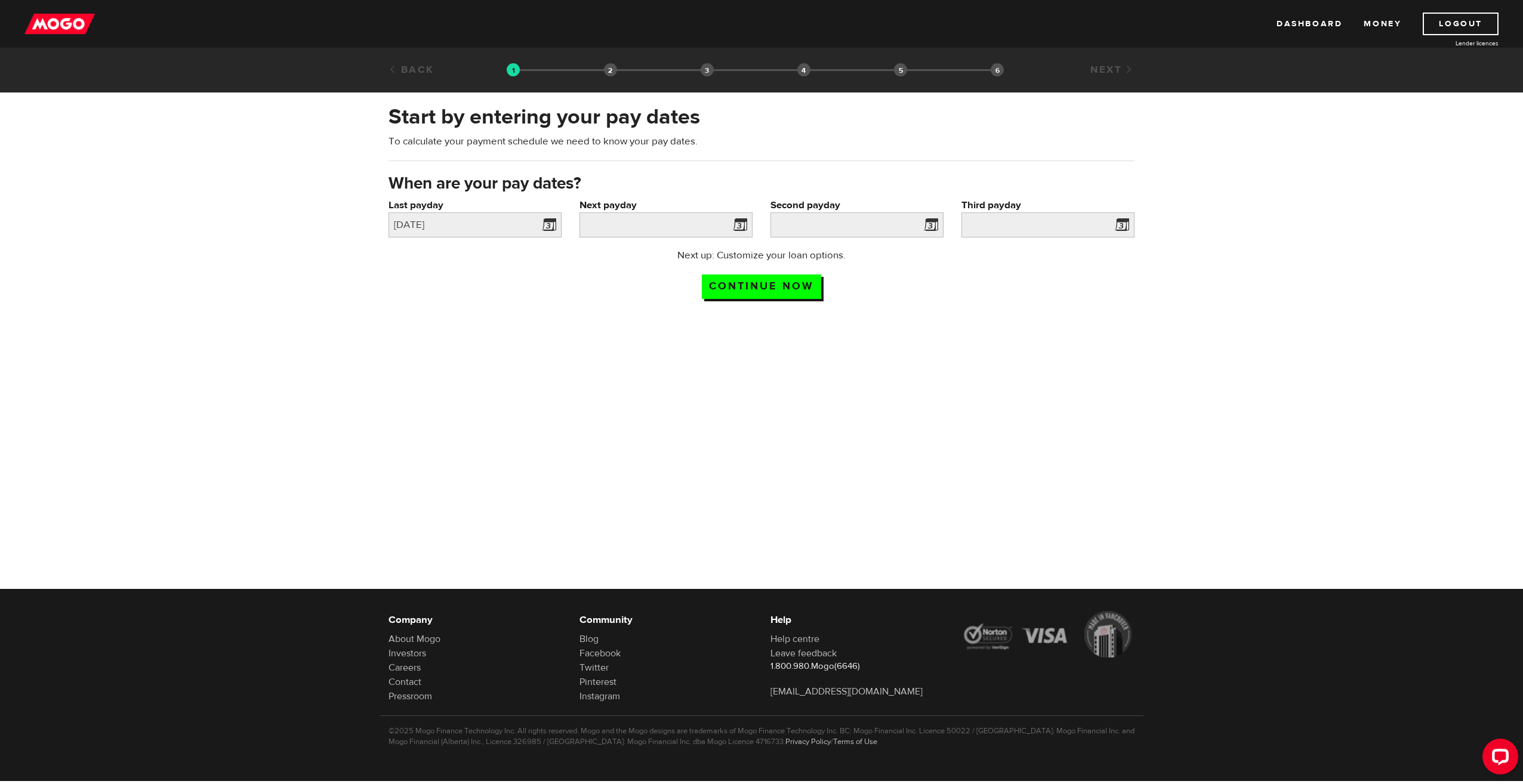
click at [741, 222] on span at bounding box center [738, 227] width 18 height 19
click at [643, 233] on input "Next payday" at bounding box center [666, 224] width 173 height 25
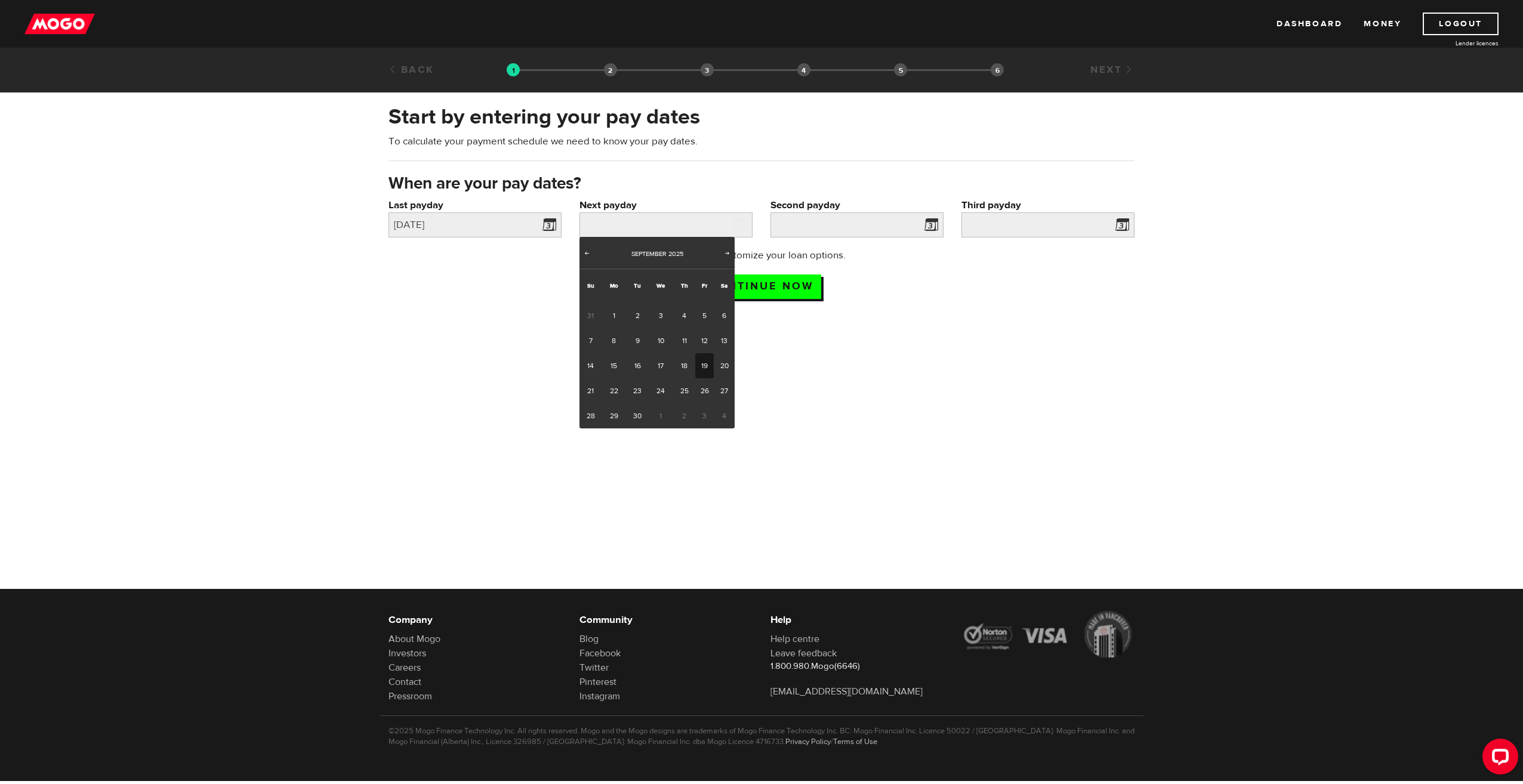
click at [705, 367] on link "19" at bounding box center [704, 365] width 18 height 25
type input "2025/09/19"
type input "2025/10/3"
type input "2025/10/17"
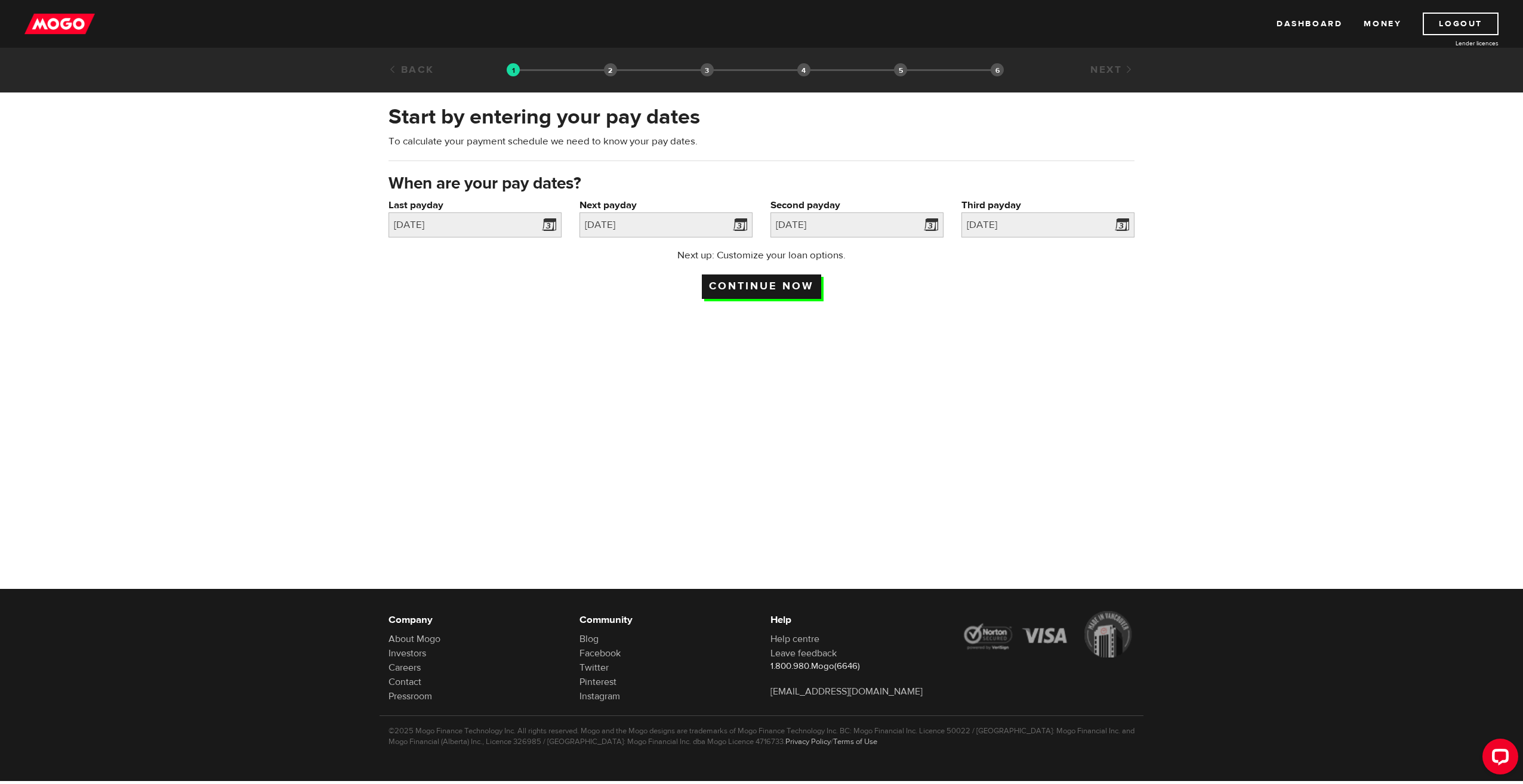
click at [769, 286] on input "Continue now" at bounding box center [761, 287] width 119 height 24
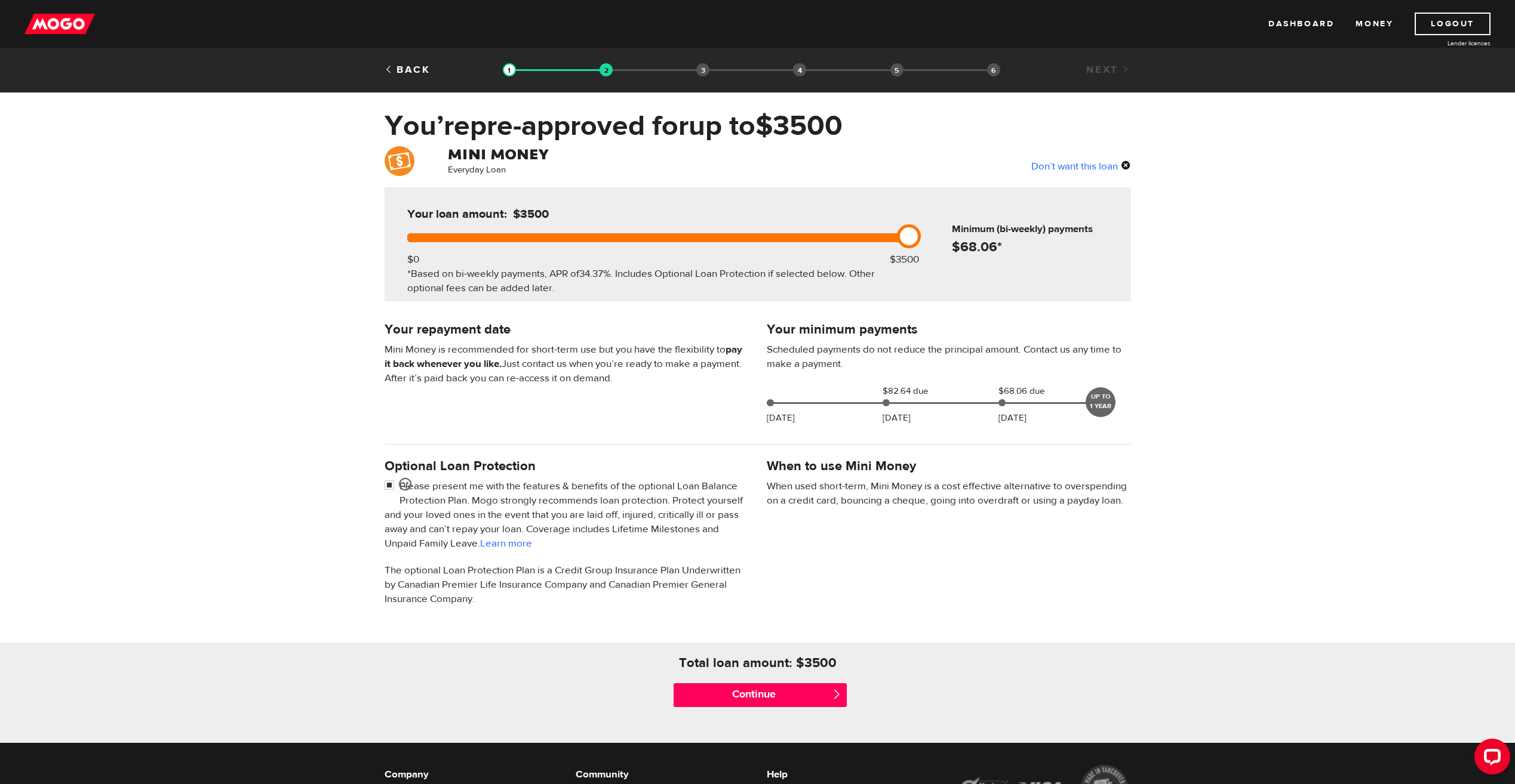
click at [1128, 166] on div "Don’t want this loan" at bounding box center [1081, 166] width 100 height 16
drag, startPoint x: 411, startPoint y: 236, endPoint x: 470, endPoint y: 235, distance: 59.0
click at [470, 235] on link at bounding box center [468, 236] width 24 height 24
drag, startPoint x: 470, startPoint y: 235, endPoint x: 917, endPoint y: 233, distance: 447.0
click at [917, 233] on link at bounding box center [909, 236] width 24 height 24
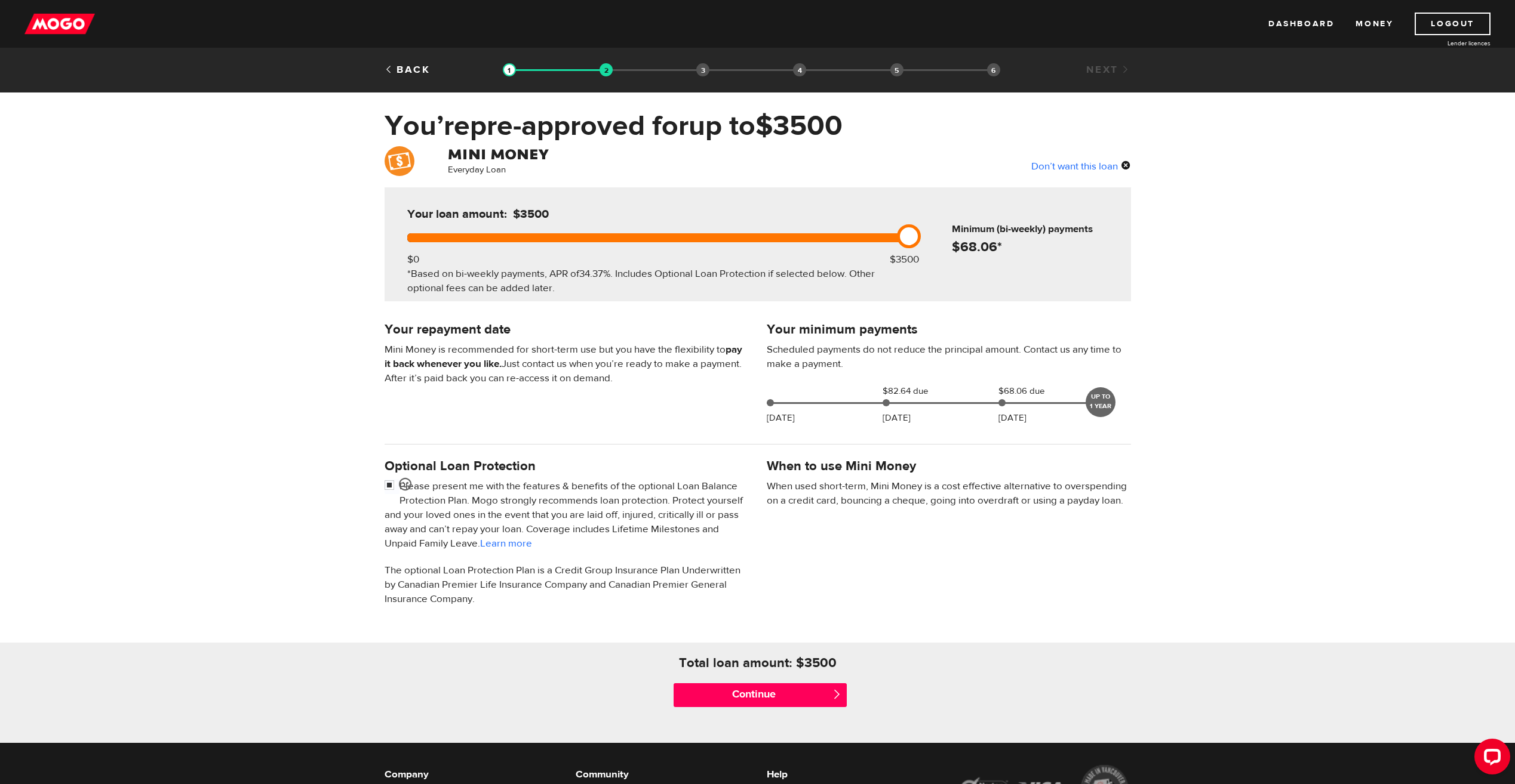
click at [1118, 160] on div "Don’t want this loan" at bounding box center [1081, 166] width 100 height 16
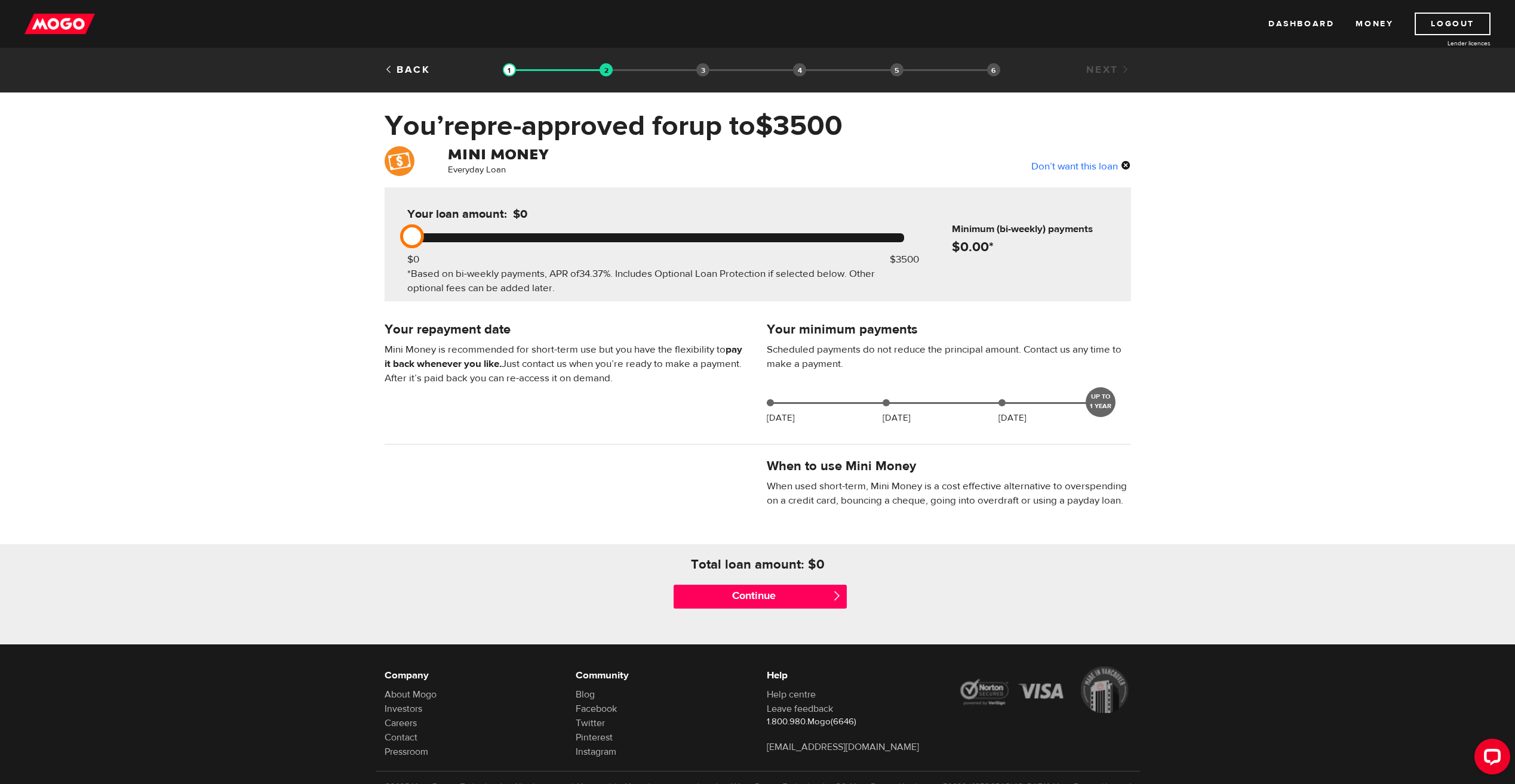
click at [1120, 162] on div "Don’t want this loan" at bounding box center [1081, 166] width 100 height 16
